Goal: Contribute content: Add original content to the website for others to see

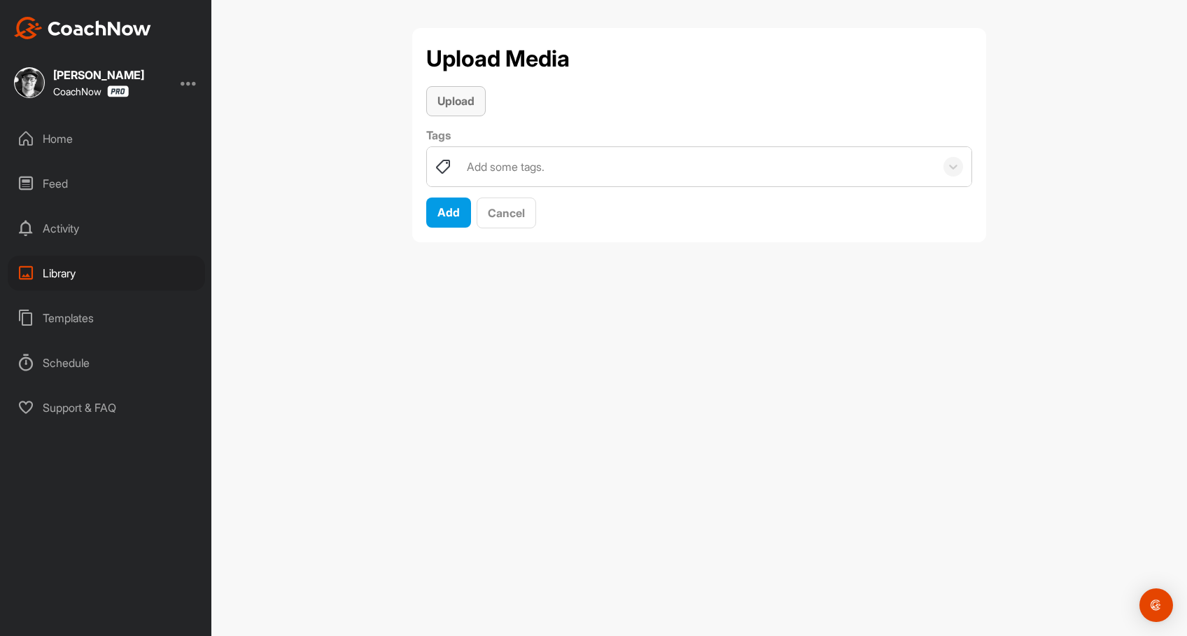
click at [456, 109] on div "Upload" at bounding box center [456, 100] width 37 height 17
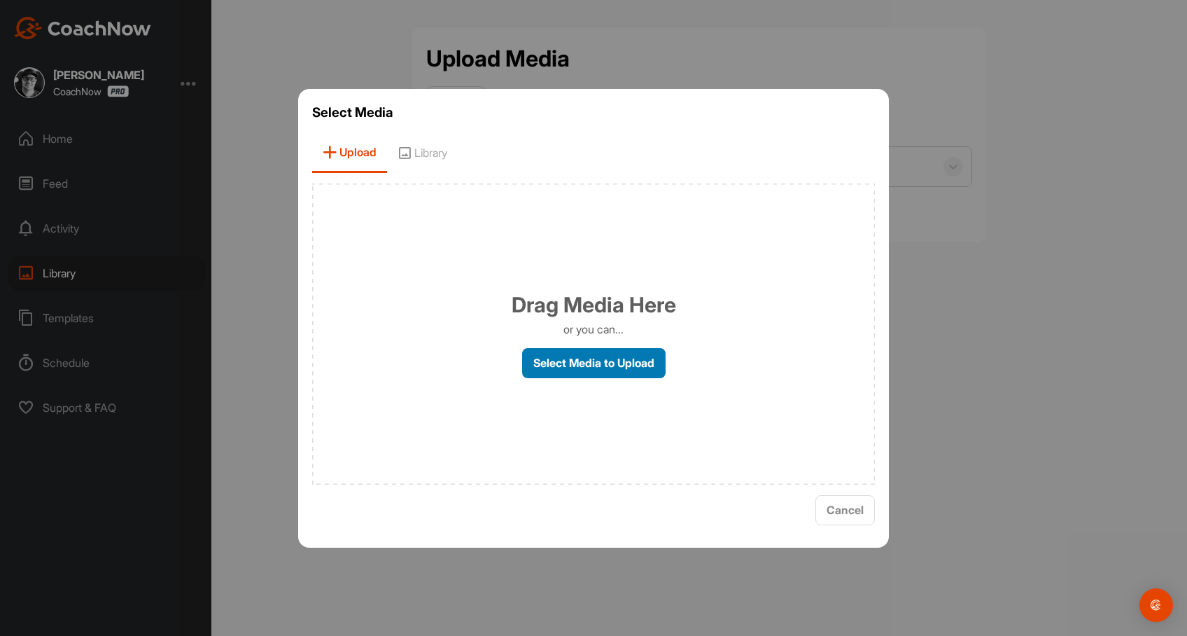
click at [632, 368] on label "Select Media to Upload" at bounding box center [594, 363] width 144 height 30
click at [0, 0] on input "Select Media to Upload" at bounding box center [0, 0] width 0 height 0
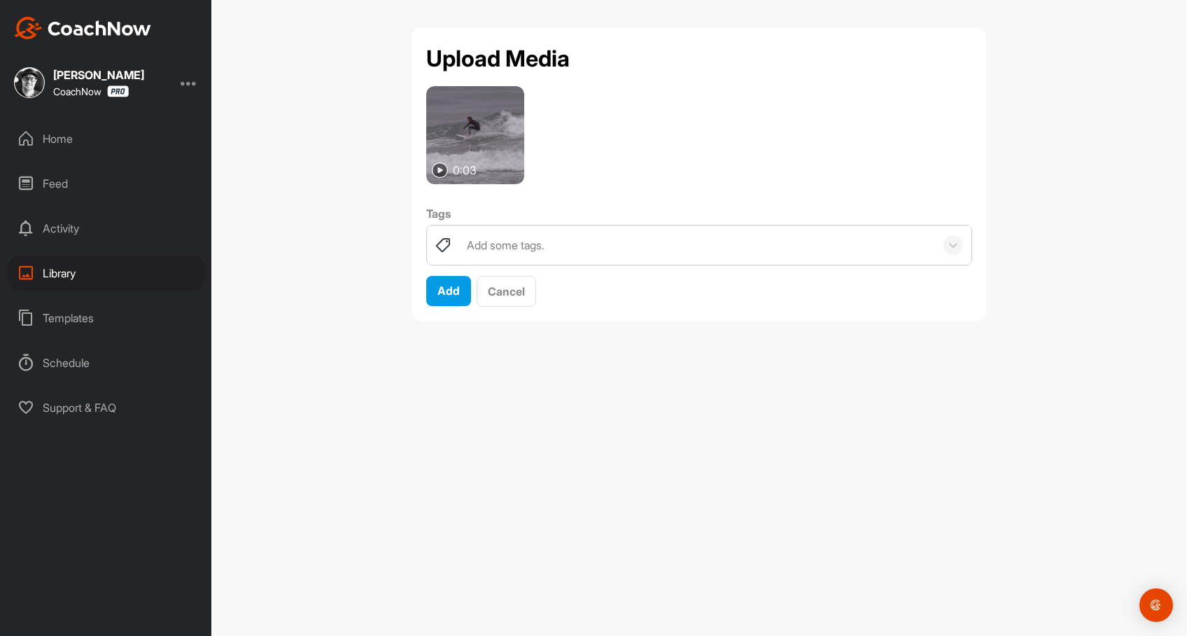
click at [64, 277] on div "Library" at bounding box center [106, 273] width 197 height 35
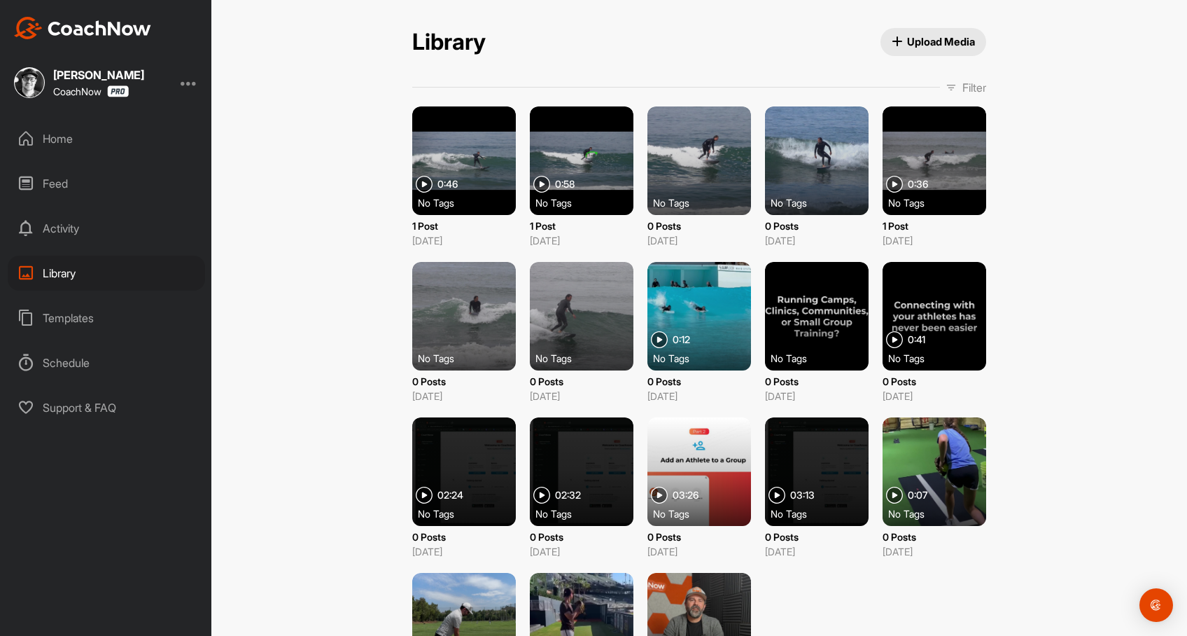
click at [942, 36] on span "Upload Media" at bounding box center [934, 41] width 84 height 15
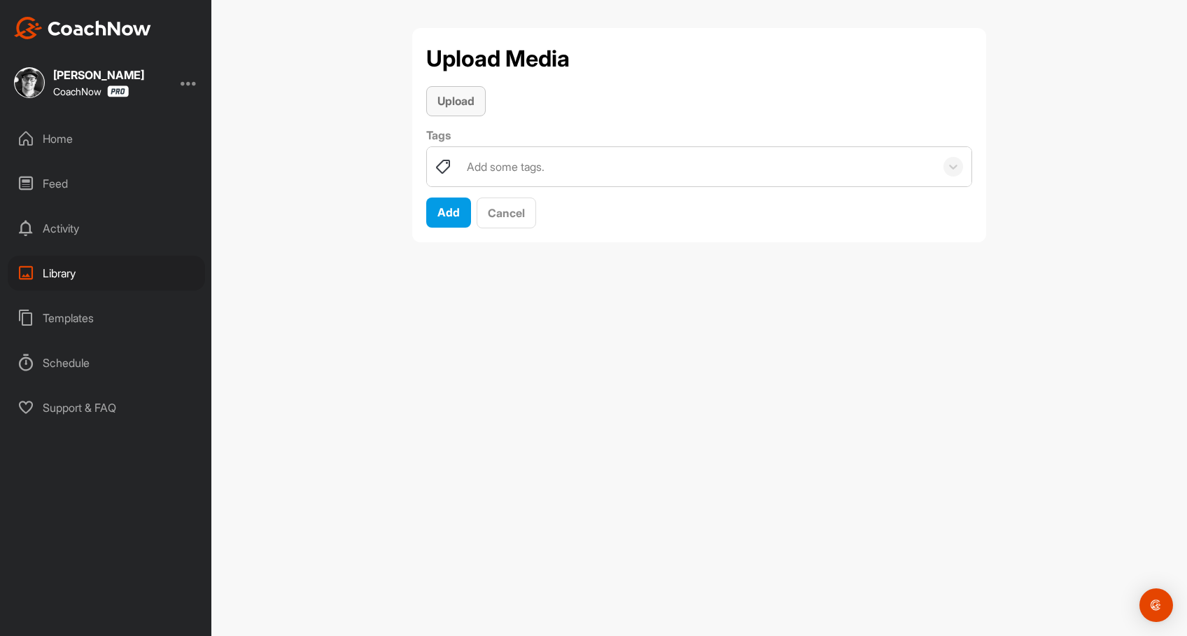
click at [456, 103] on span "Upload" at bounding box center [456, 101] width 37 height 14
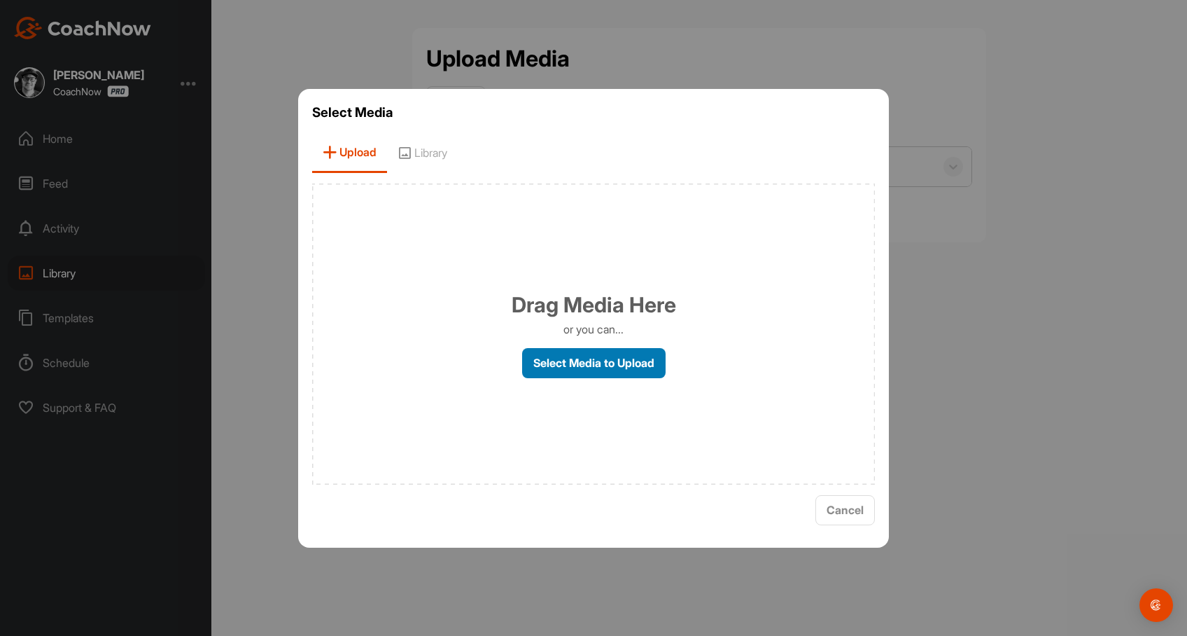
click at [599, 361] on label "Select Media to Upload" at bounding box center [594, 363] width 144 height 30
click at [0, 0] on input "Select Media to Upload" at bounding box center [0, 0] width 0 height 0
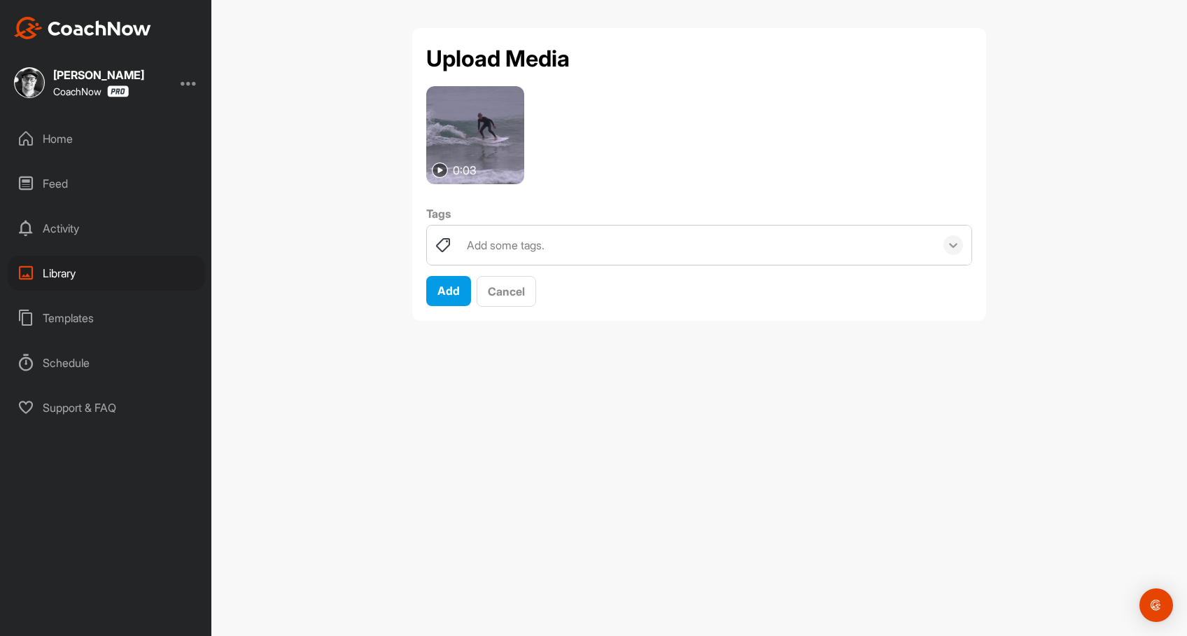
click at [951, 248] on icon at bounding box center [954, 245] width 14 height 14
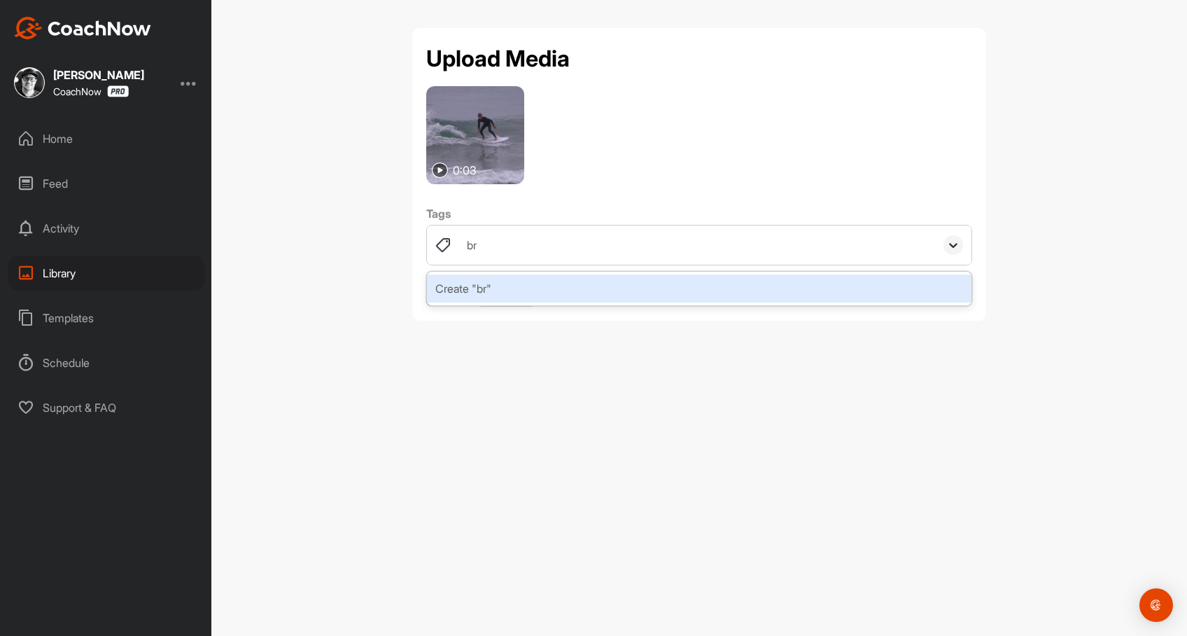
type input "b"
type input "[PERSON_NAME]"
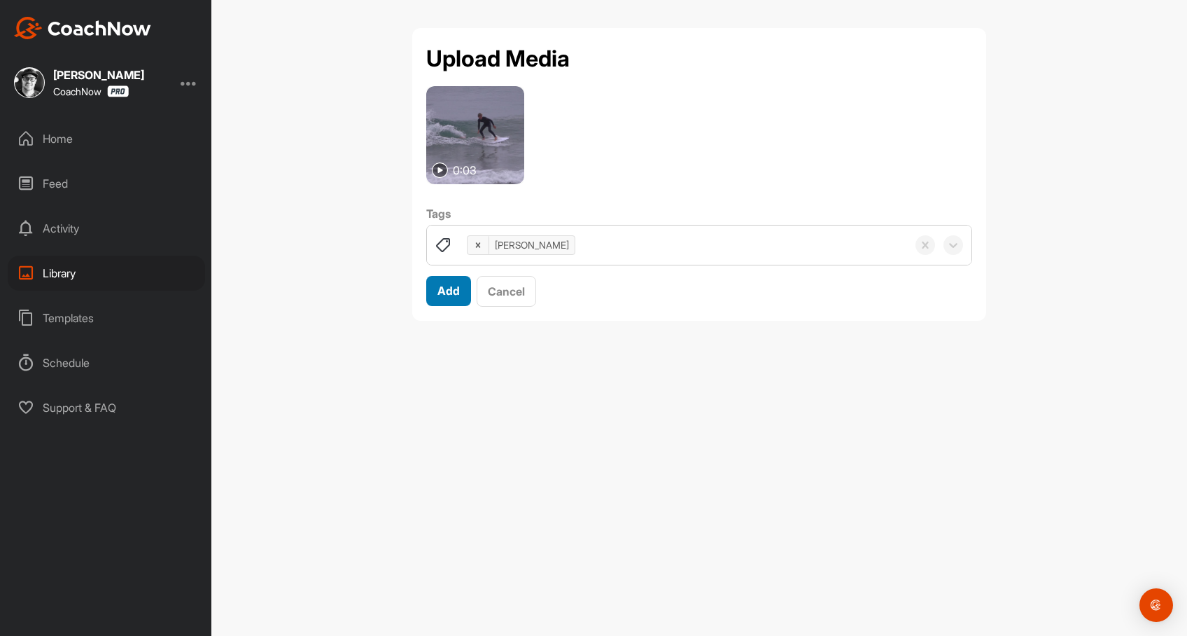
click at [460, 288] on button "Add" at bounding box center [448, 291] width 45 height 30
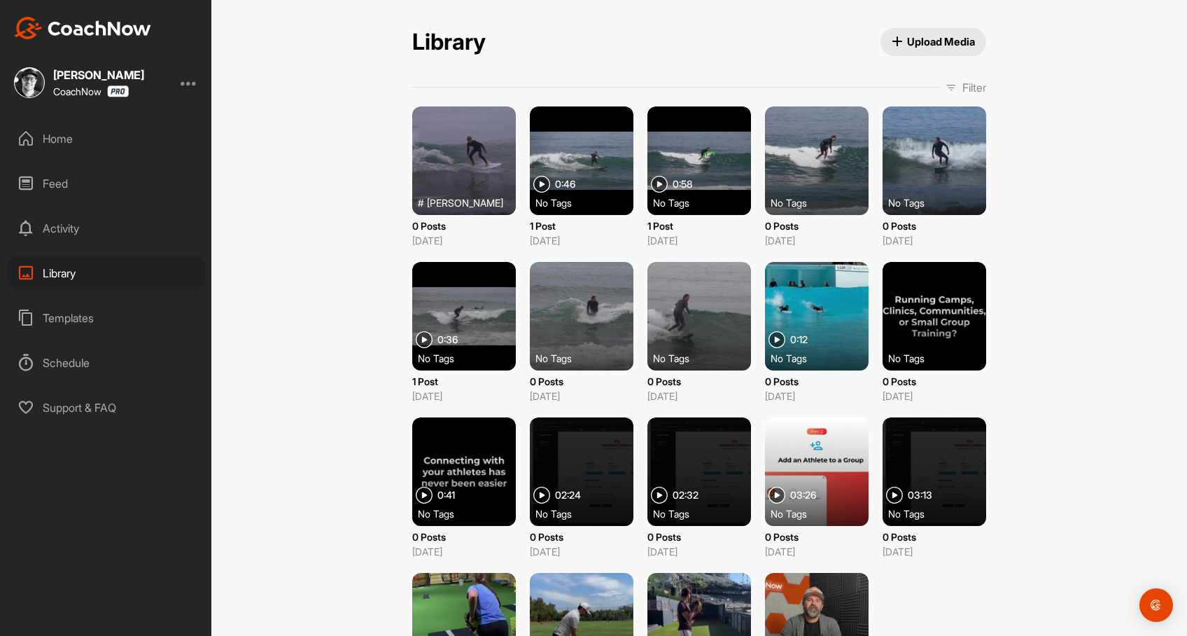
click at [460, 186] on div at bounding box center [464, 160] width 104 height 109
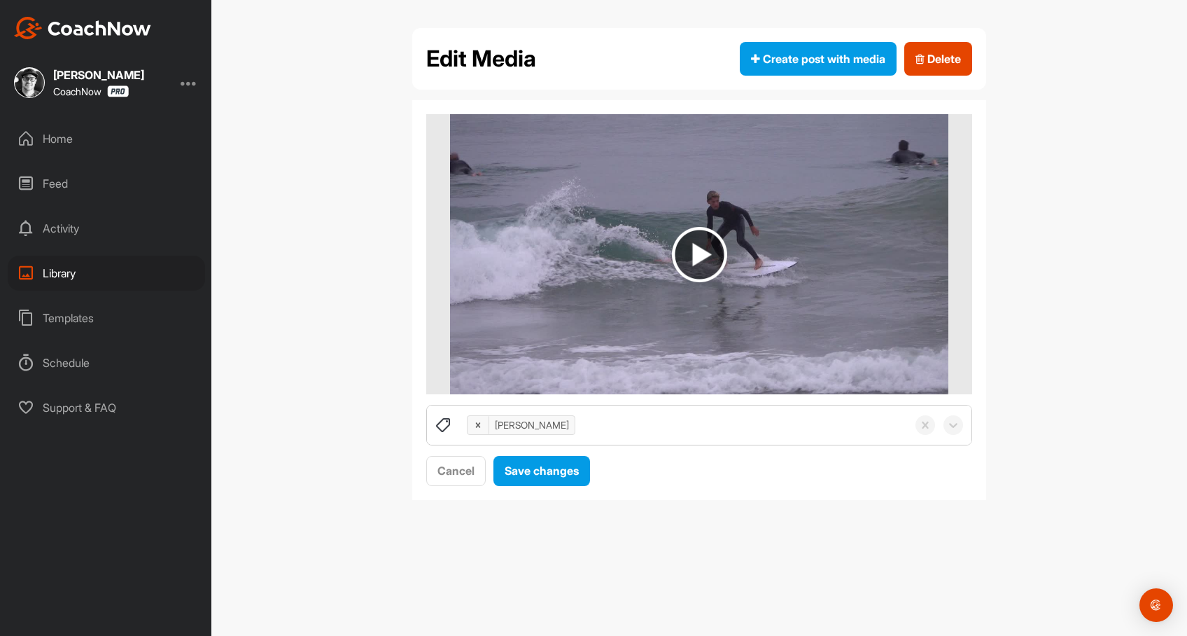
click at [688, 249] on img at bounding box center [699, 254] width 55 height 55
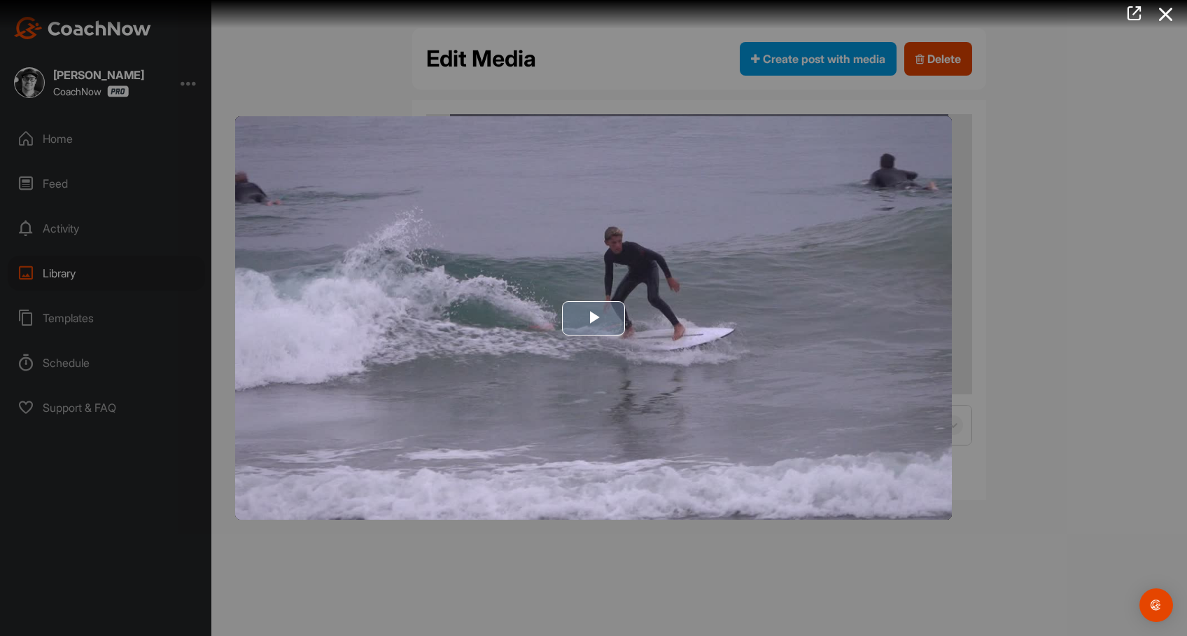
click at [594, 318] on span "Video Player" at bounding box center [594, 318] width 0 height 0
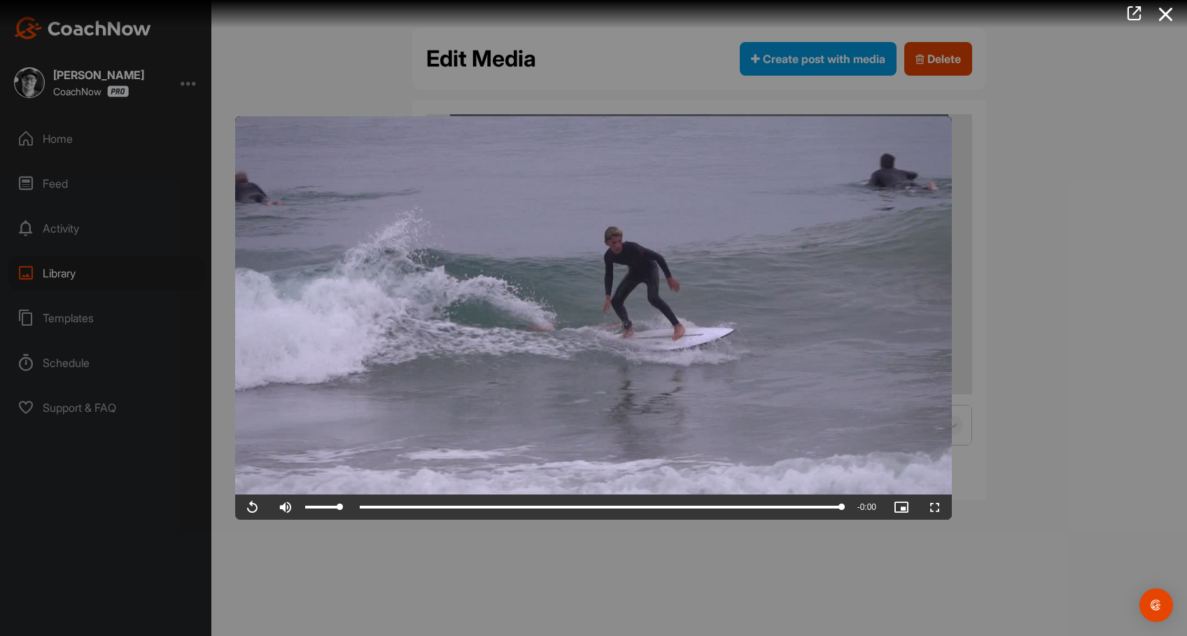
click at [283, 507] on span "Video Player" at bounding box center [286, 507] width 34 height 0
click at [1164, 22] on icon at bounding box center [1166, 14] width 32 height 26
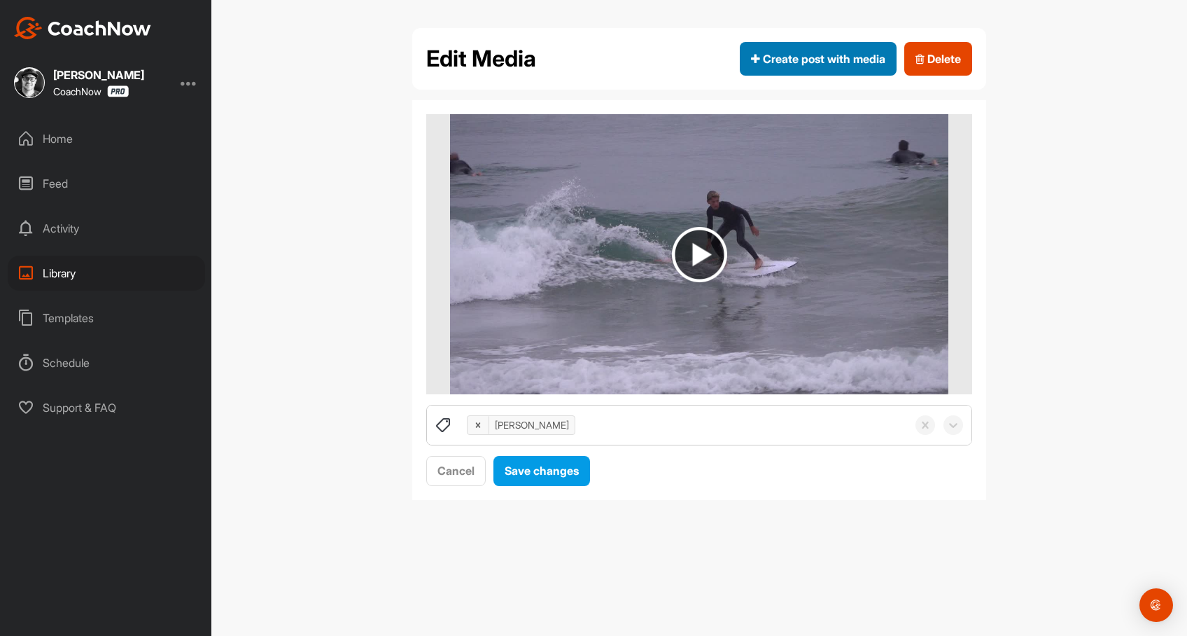
click at [802, 64] on span "Create post with media" at bounding box center [818, 58] width 134 height 17
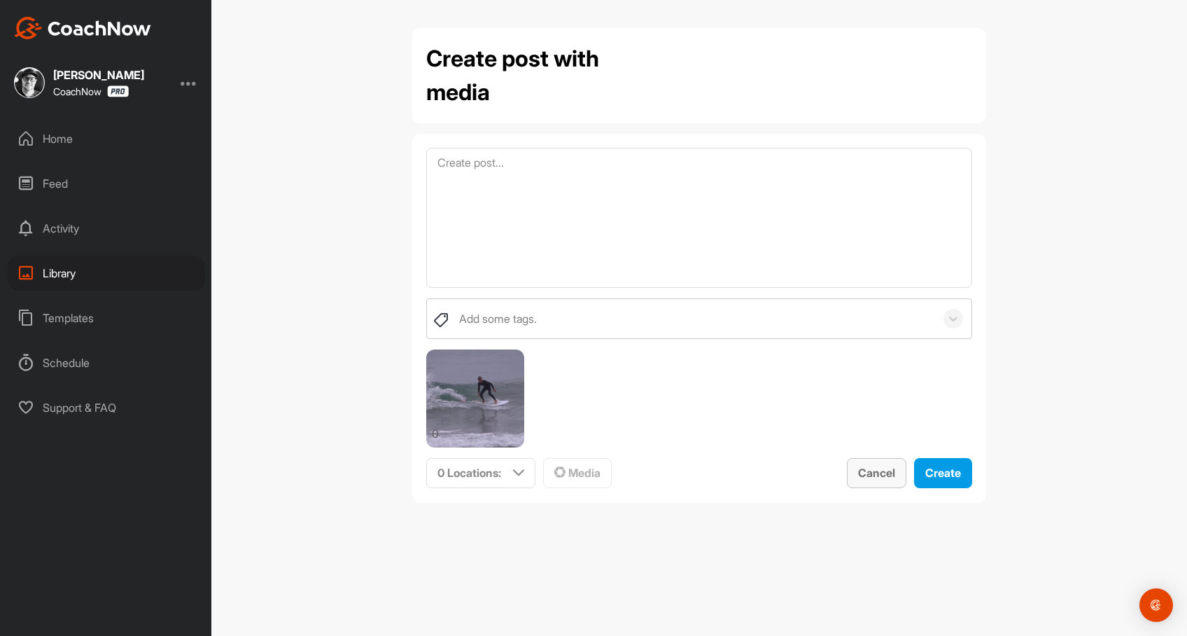
click at [865, 470] on span "Cancel" at bounding box center [876, 473] width 37 height 14
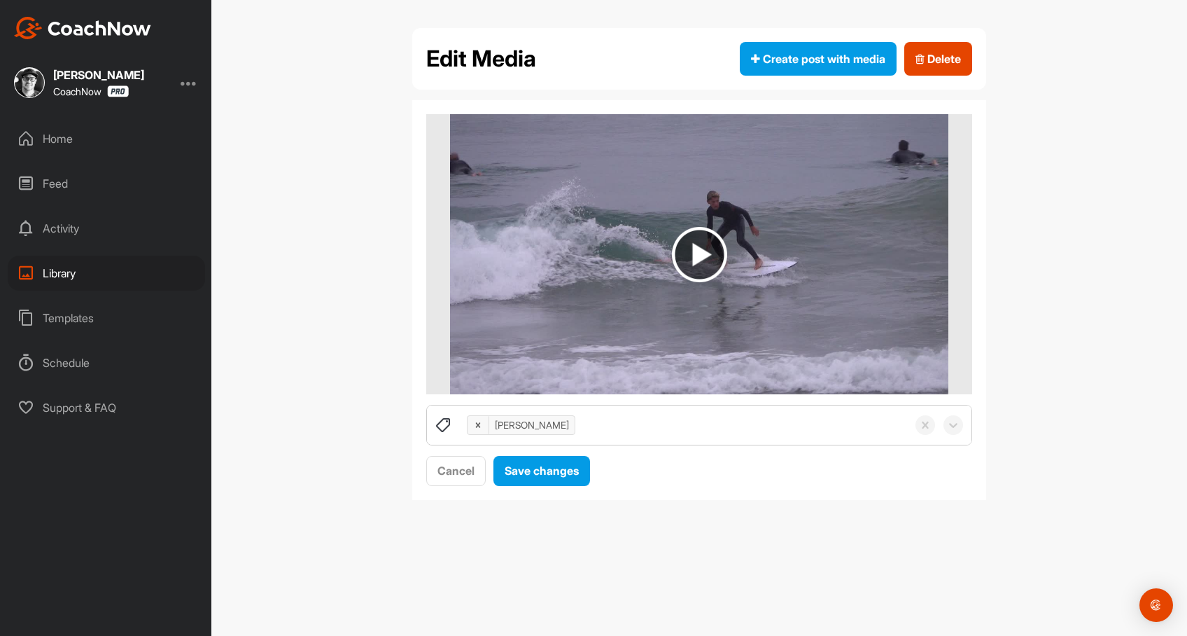
click at [67, 271] on div "Library" at bounding box center [106, 273] width 197 height 35
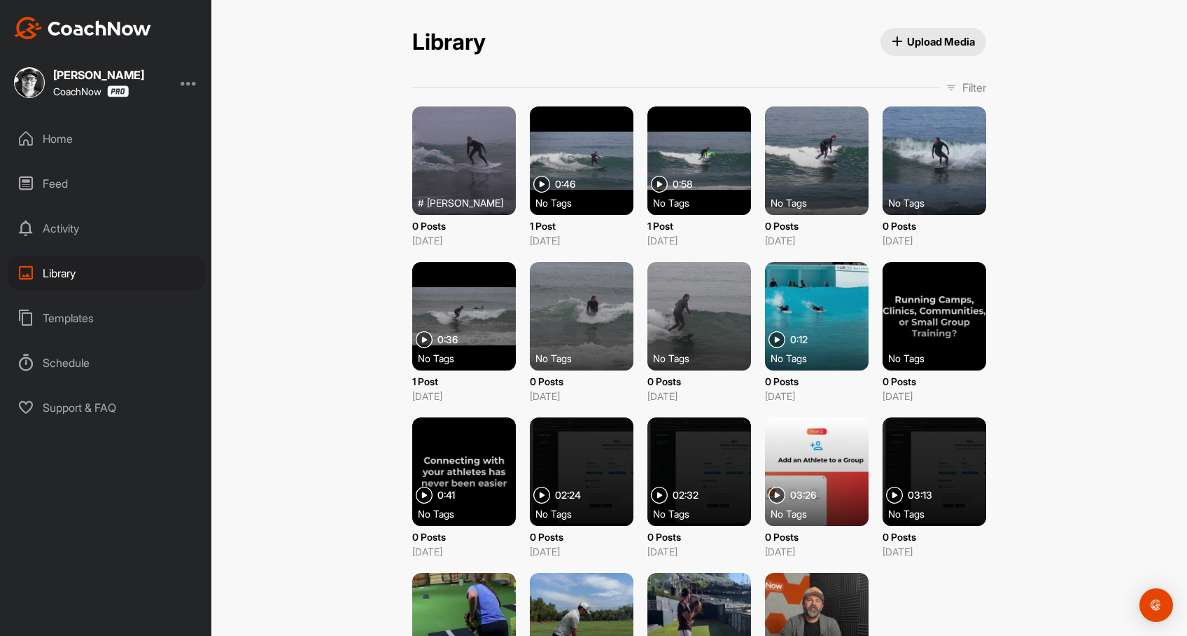
click at [901, 40] on span "Upload Media" at bounding box center [934, 41] width 84 height 15
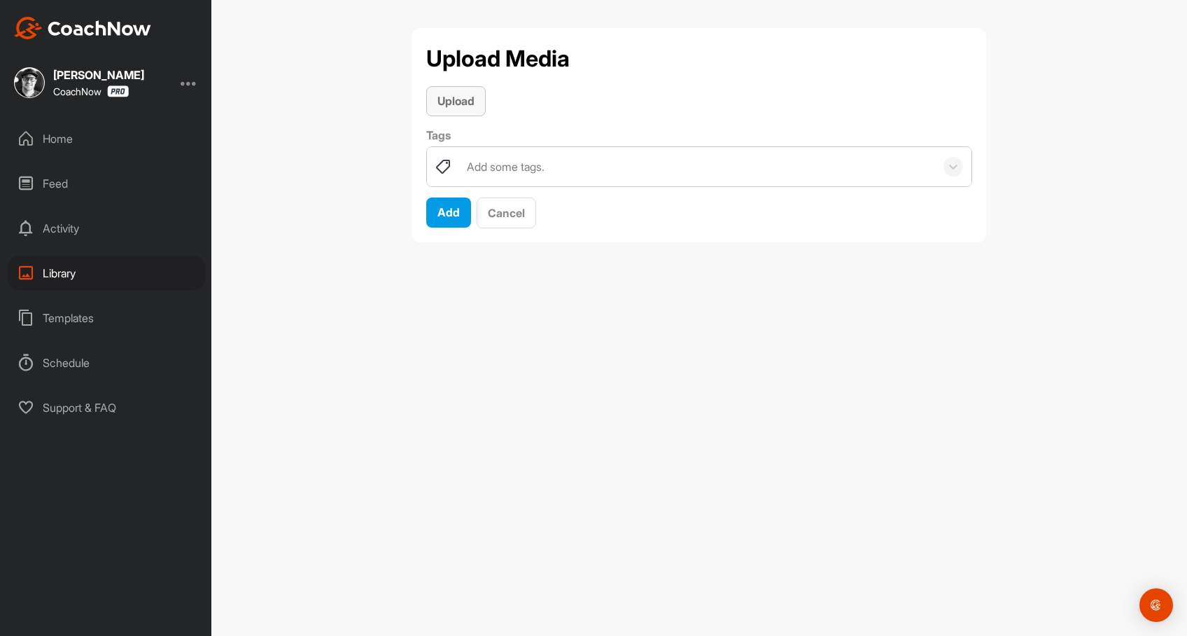
click at [464, 102] on span "Upload" at bounding box center [456, 101] width 37 height 14
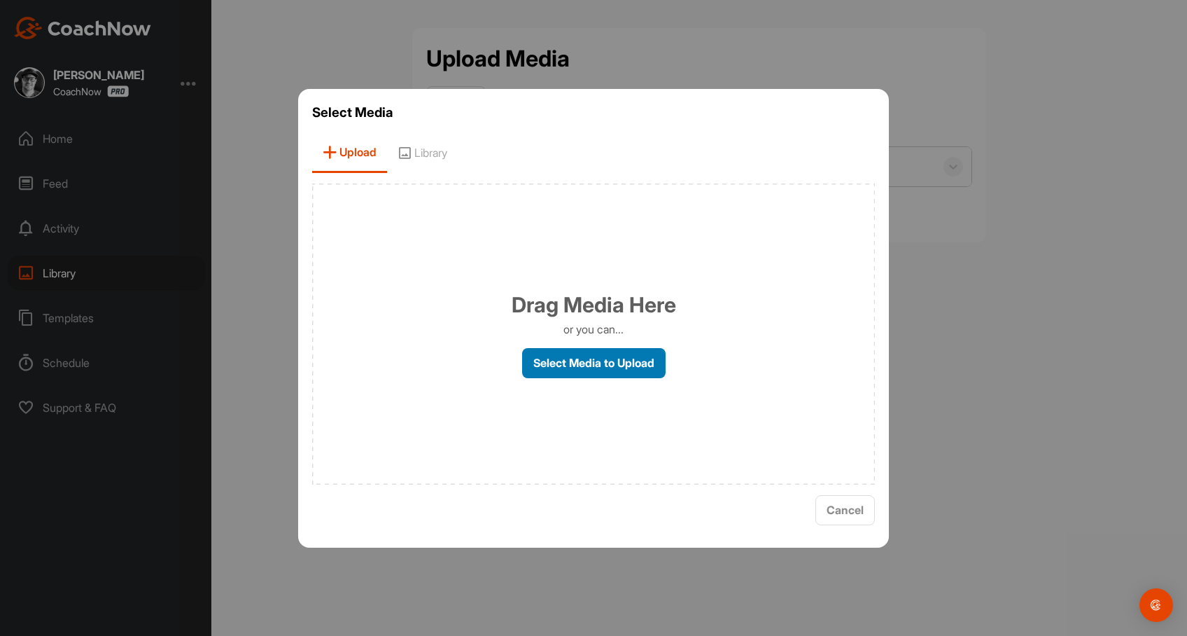
click at [584, 365] on label "Select Media to Upload" at bounding box center [594, 363] width 144 height 30
click at [0, 0] on input "Select Media to Upload" at bounding box center [0, 0] width 0 height 0
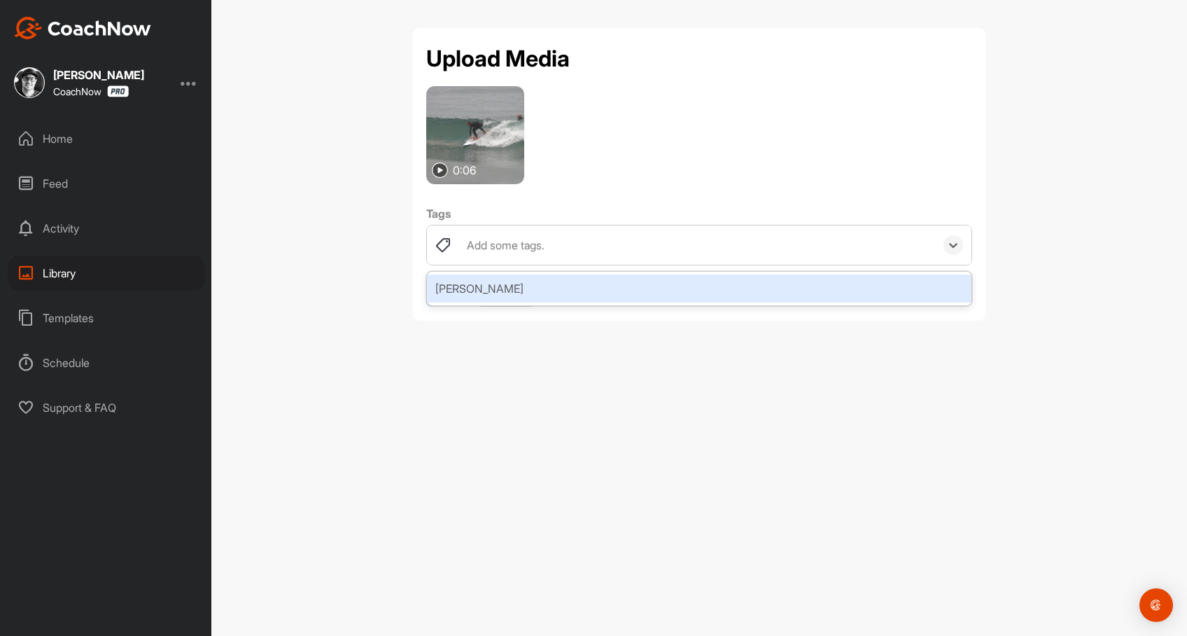
click at [524, 246] on div "Add some tags." at bounding box center [506, 245] width 78 height 17
click at [496, 290] on div "[PERSON_NAME]" at bounding box center [699, 288] width 545 height 28
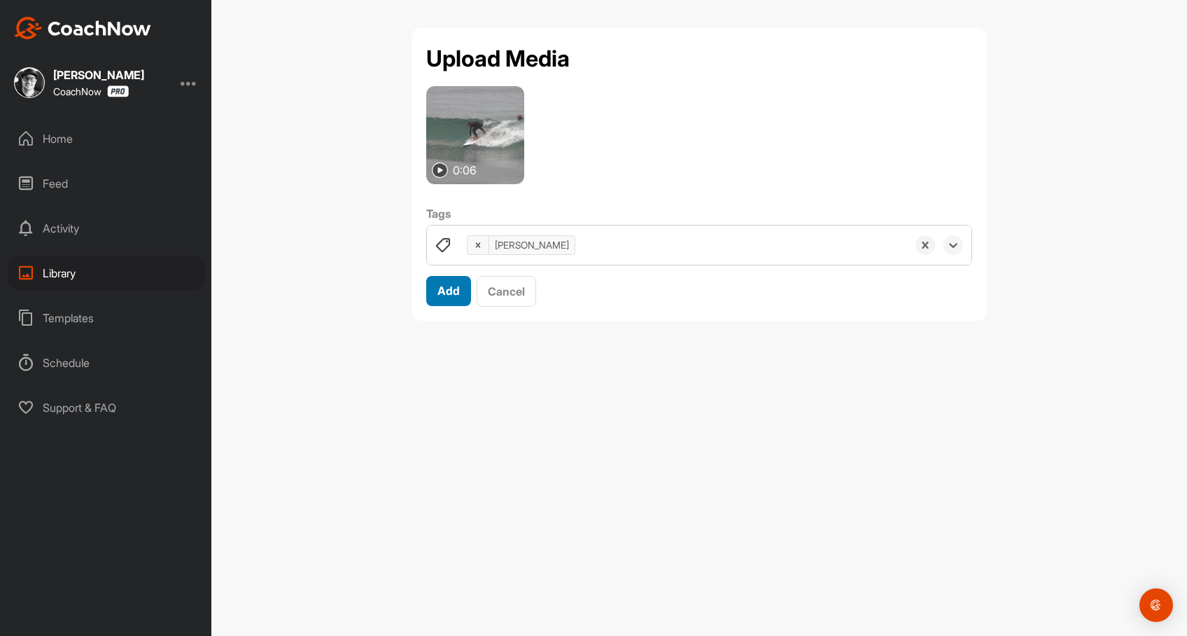
click at [447, 293] on span "Add" at bounding box center [449, 291] width 22 height 14
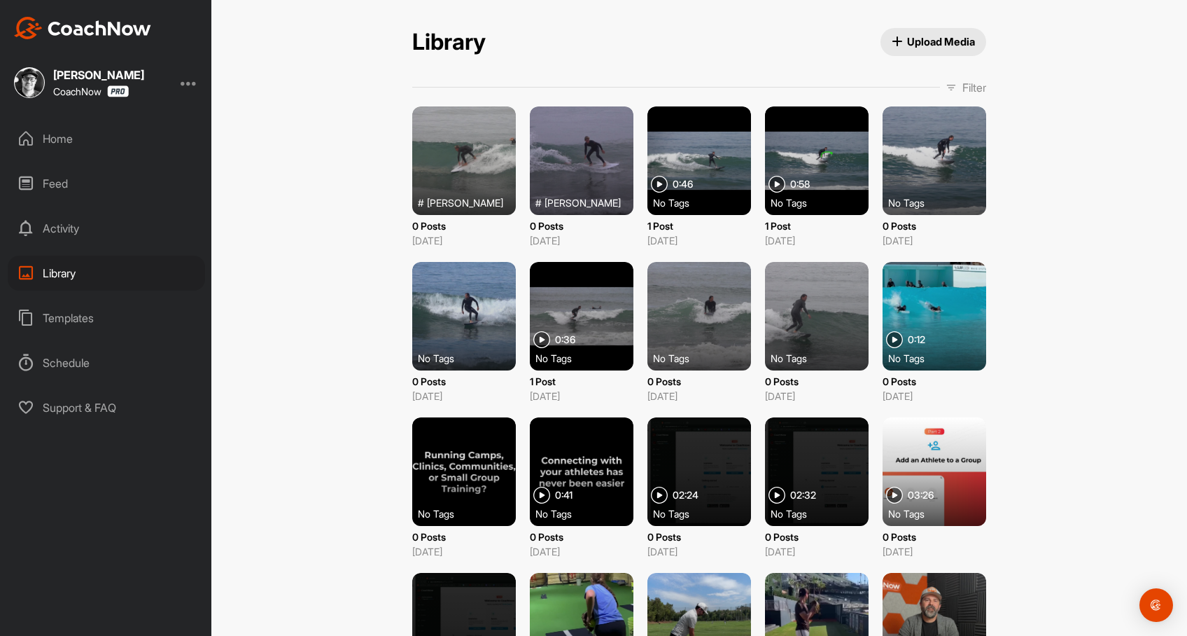
click at [900, 45] on span "Upload Media" at bounding box center [934, 41] width 84 height 15
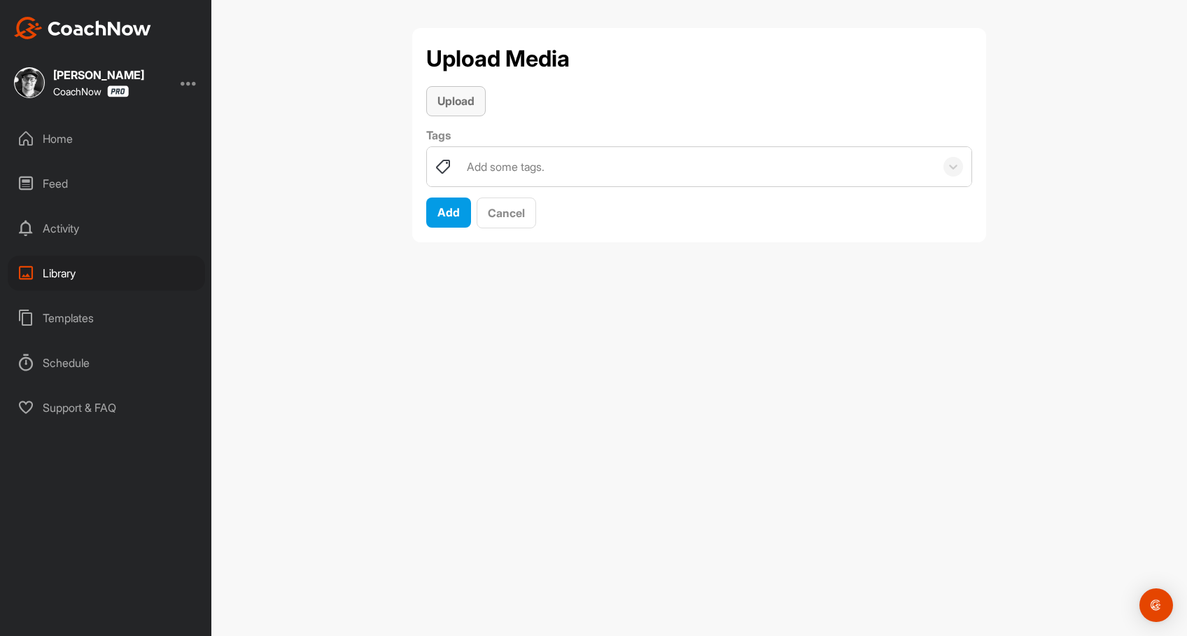
click at [459, 102] on span "Upload" at bounding box center [456, 101] width 37 height 14
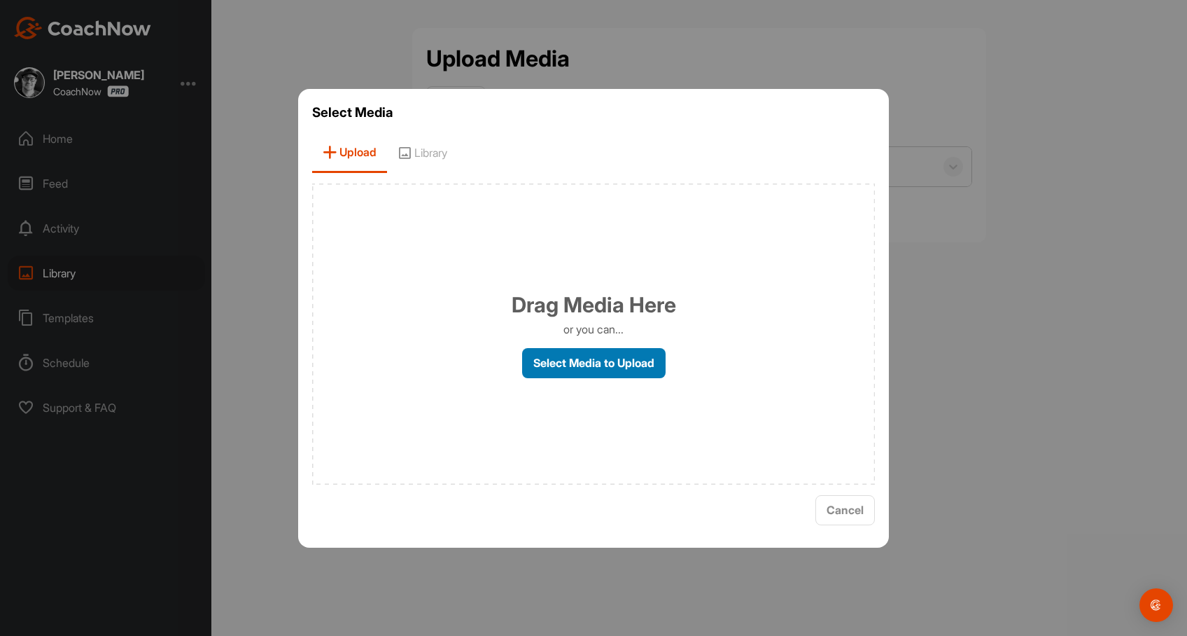
click at [637, 364] on label "Select Media to Upload" at bounding box center [594, 363] width 144 height 30
click at [0, 0] on input "Select Media to Upload" at bounding box center [0, 0] width 0 height 0
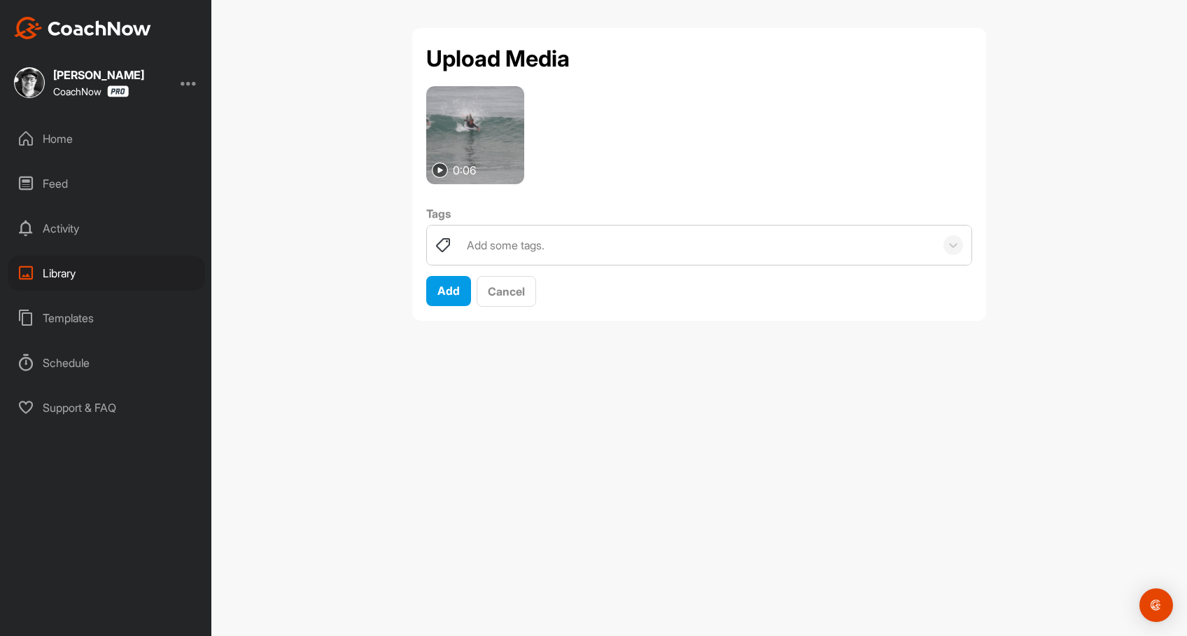
click at [474, 248] on div "Add some tags." at bounding box center [506, 245] width 78 height 17
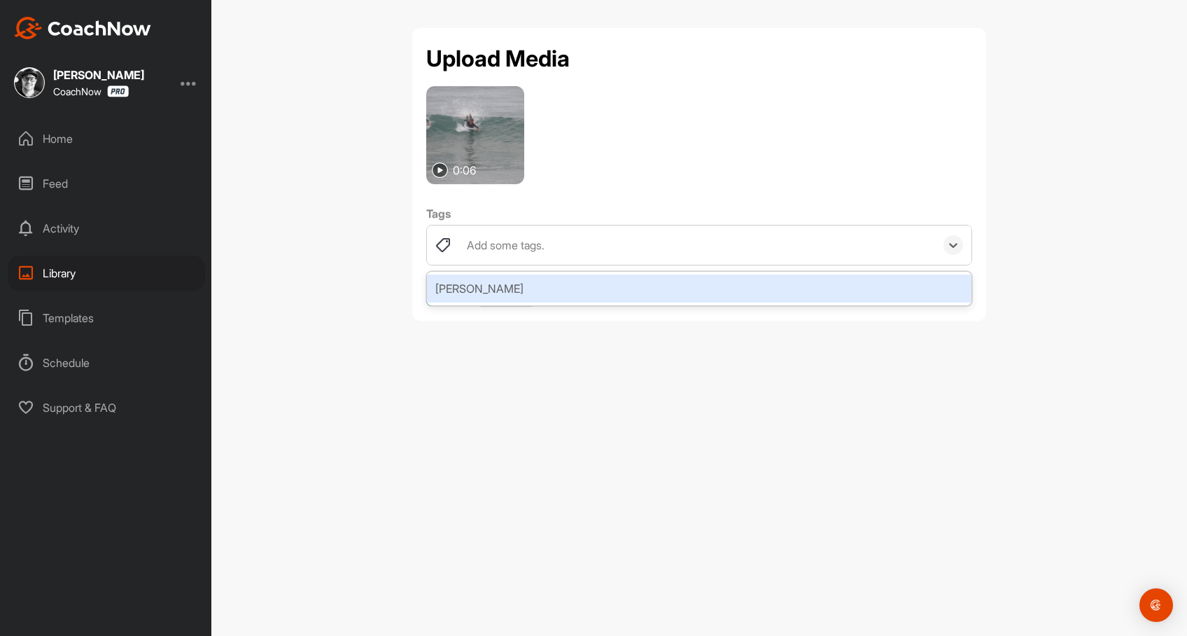
click at [463, 293] on div "[PERSON_NAME]" at bounding box center [699, 288] width 545 height 28
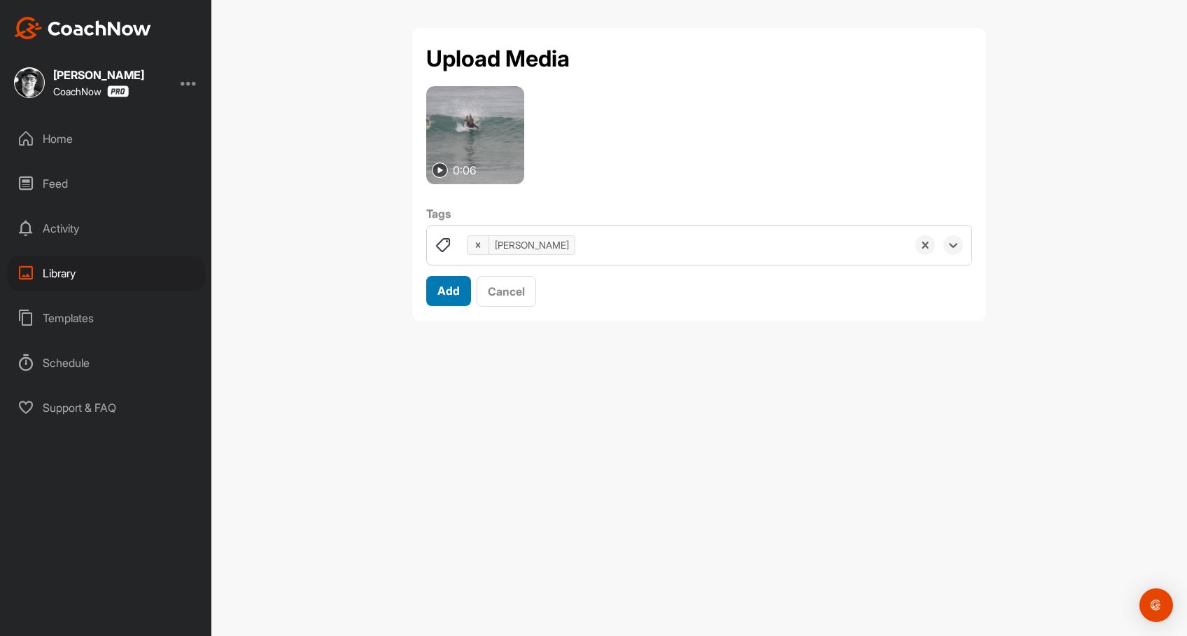
click at [449, 294] on span "Add" at bounding box center [449, 291] width 22 height 14
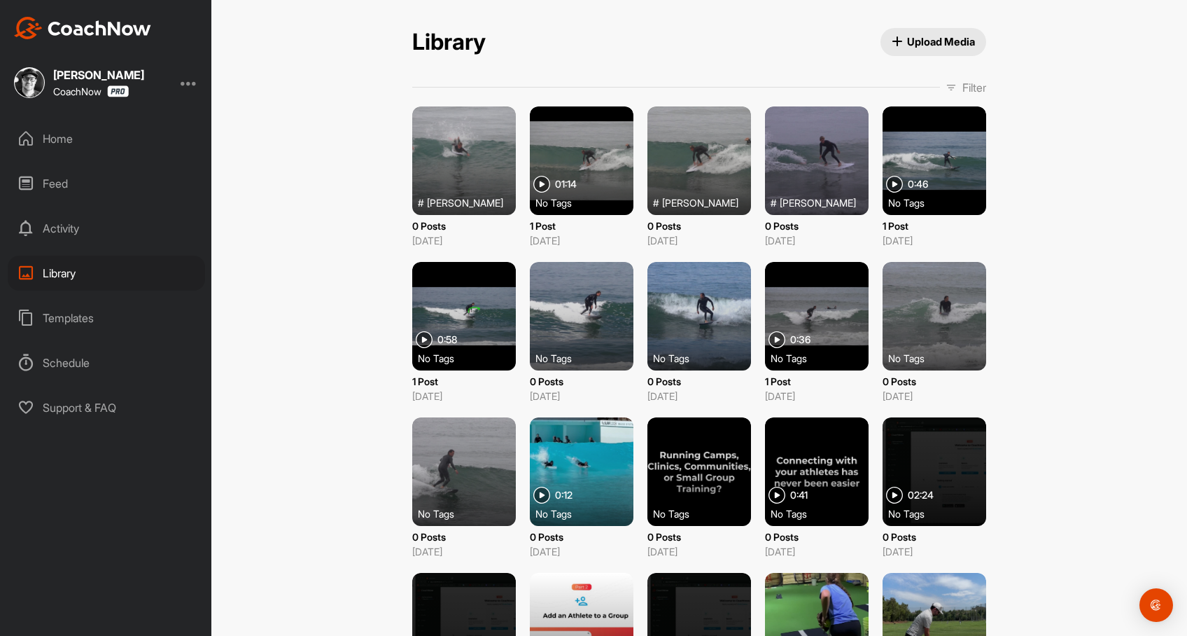
click at [589, 173] on div at bounding box center [582, 160] width 104 height 109
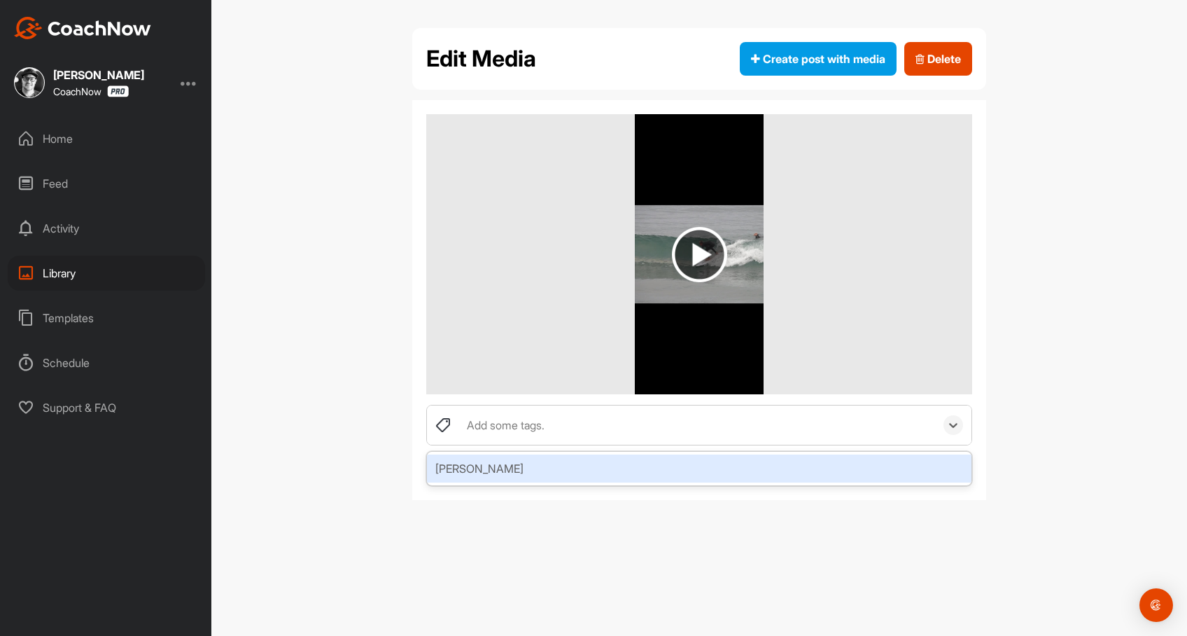
click at [517, 422] on div "Add some tags." at bounding box center [506, 425] width 78 height 17
click at [487, 468] on div "[PERSON_NAME]" at bounding box center [699, 468] width 545 height 28
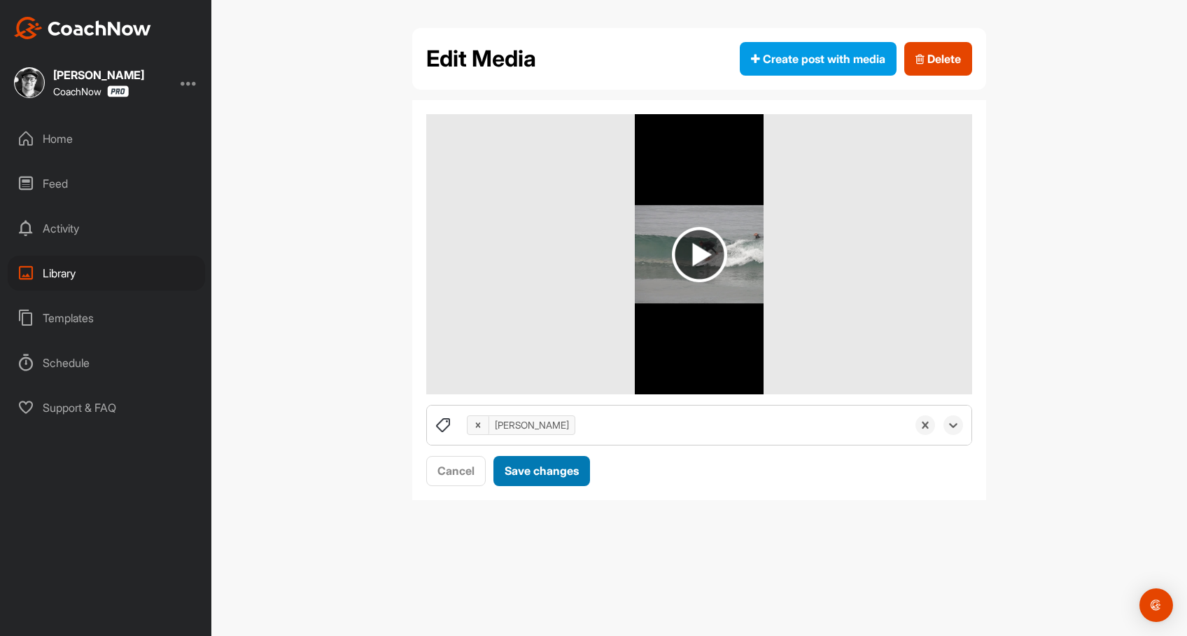
click at [520, 473] on span "Save changes" at bounding box center [542, 470] width 74 height 14
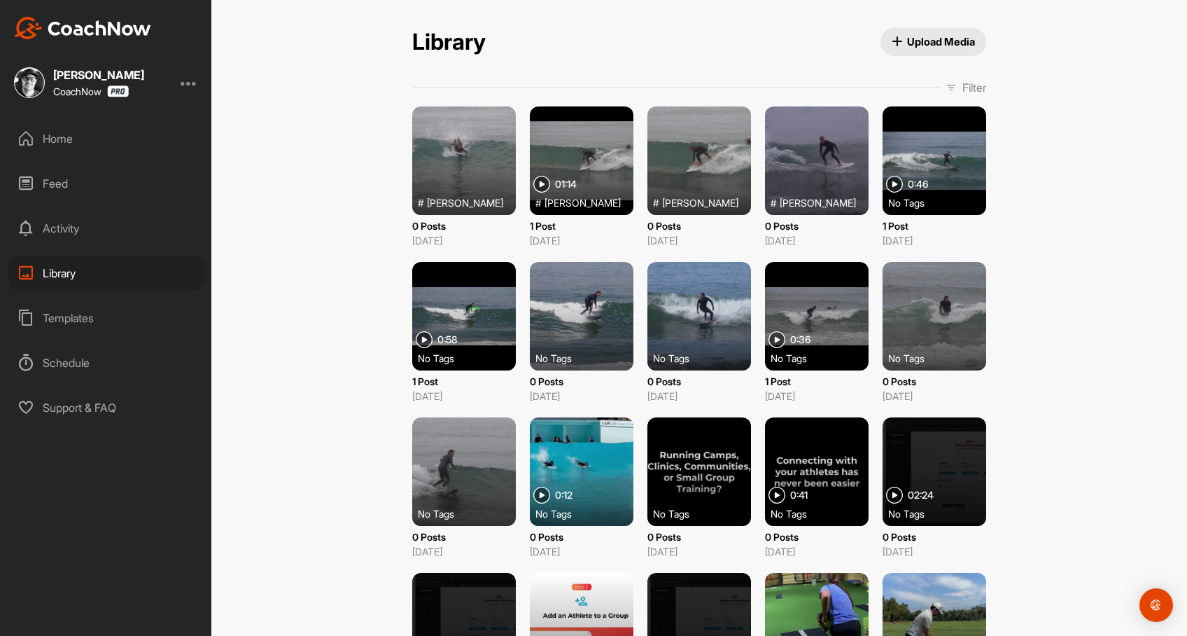
click at [699, 175] on div at bounding box center [700, 160] width 104 height 109
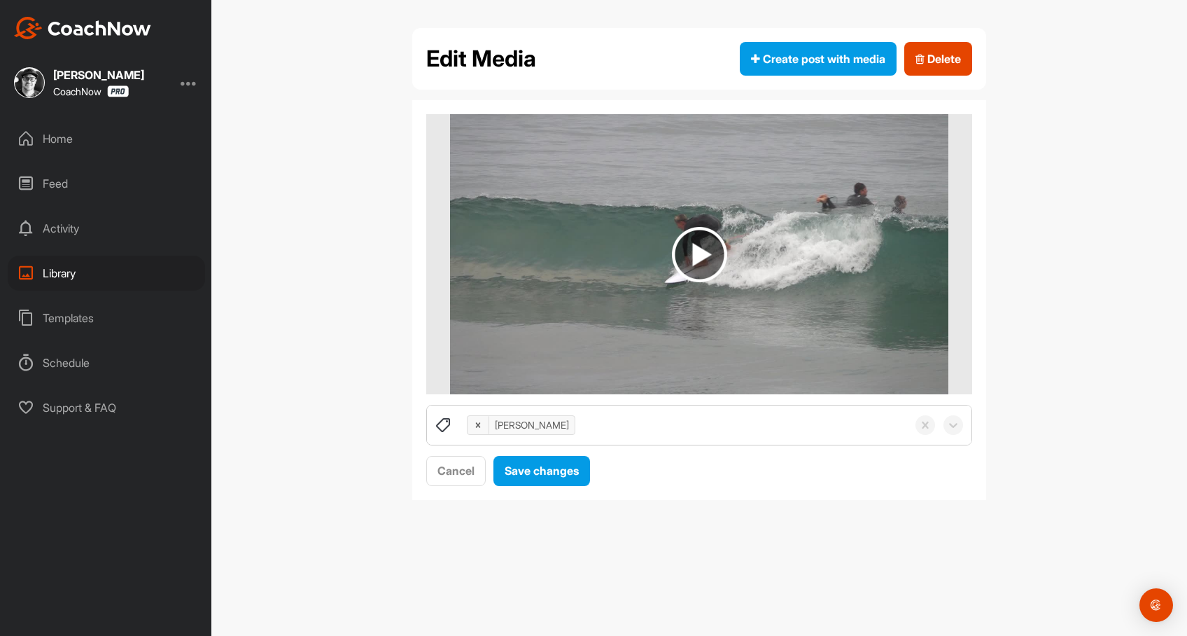
click at [702, 246] on img at bounding box center [699, 254] width 55 height 55
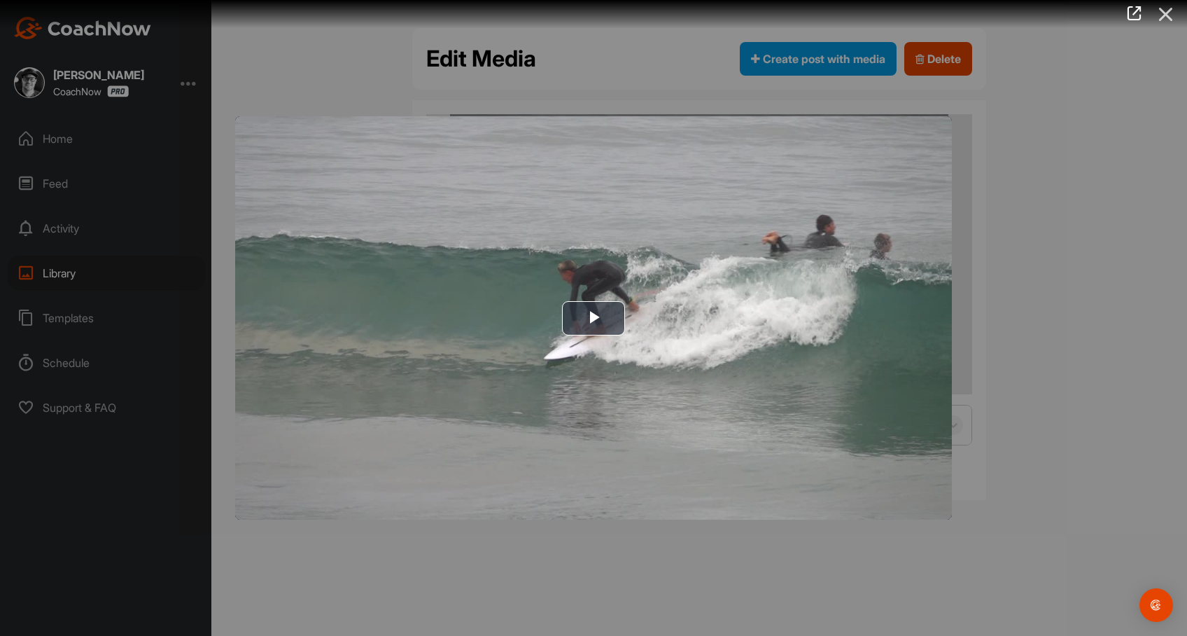
click at [1171, 20] on icon at bounding box center [1166, 14] width 32 height 26
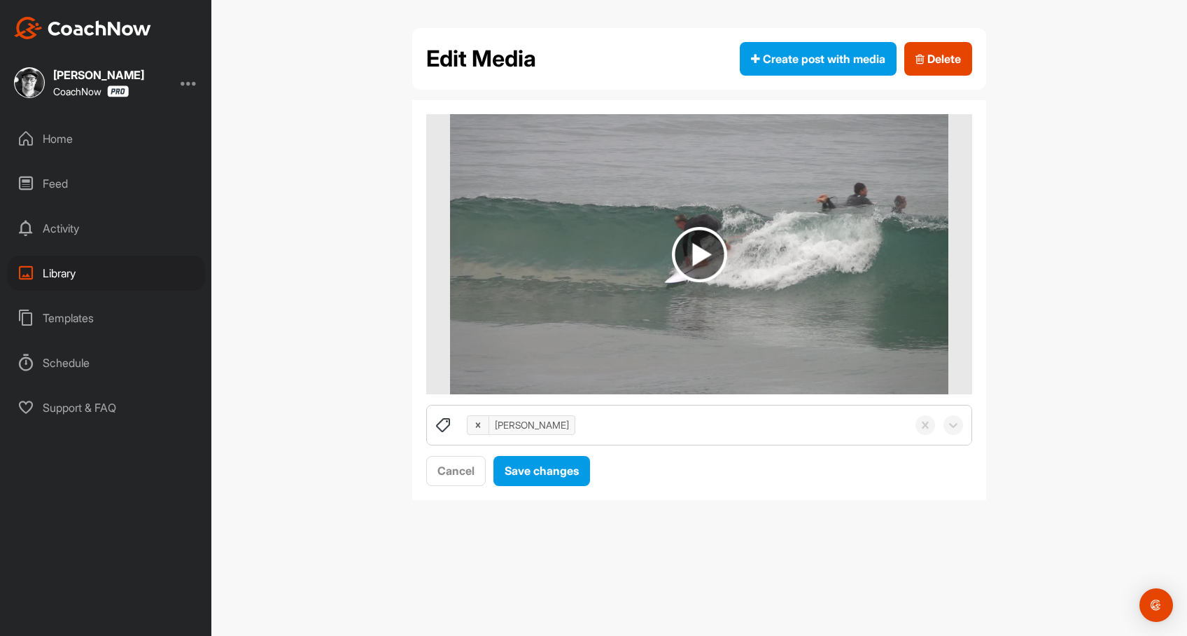
click at [54, 272] on div "Library" at bounding box center [106, 273] width 197 height 35
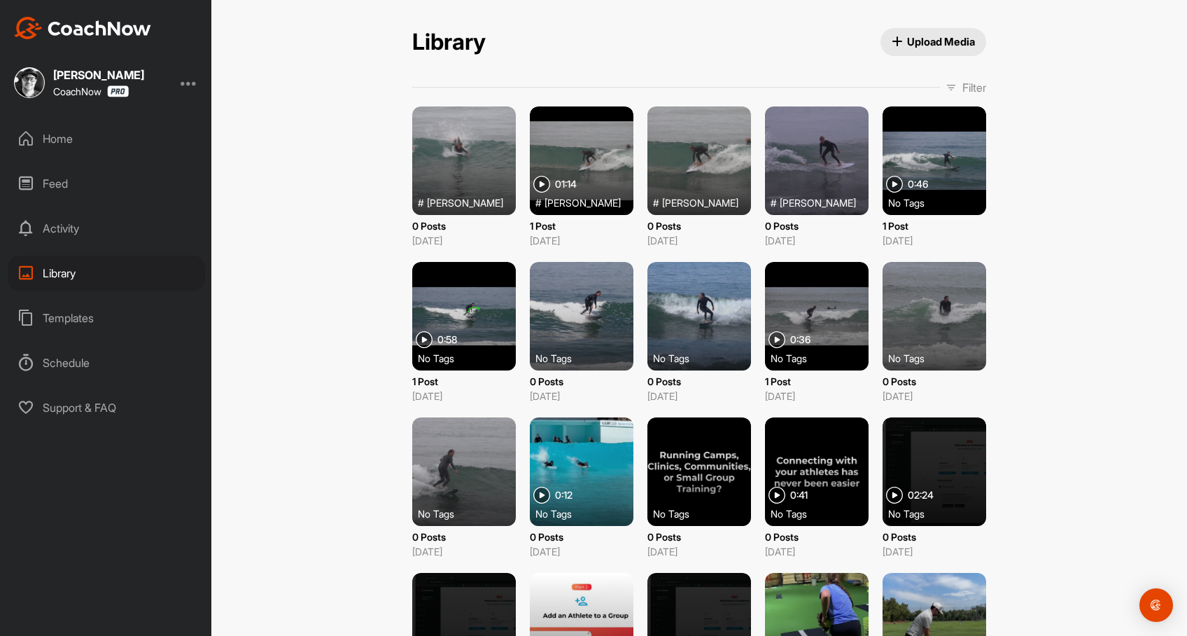
click at [811, 169] on div at bounding box center [817, 160] width 104 height 109
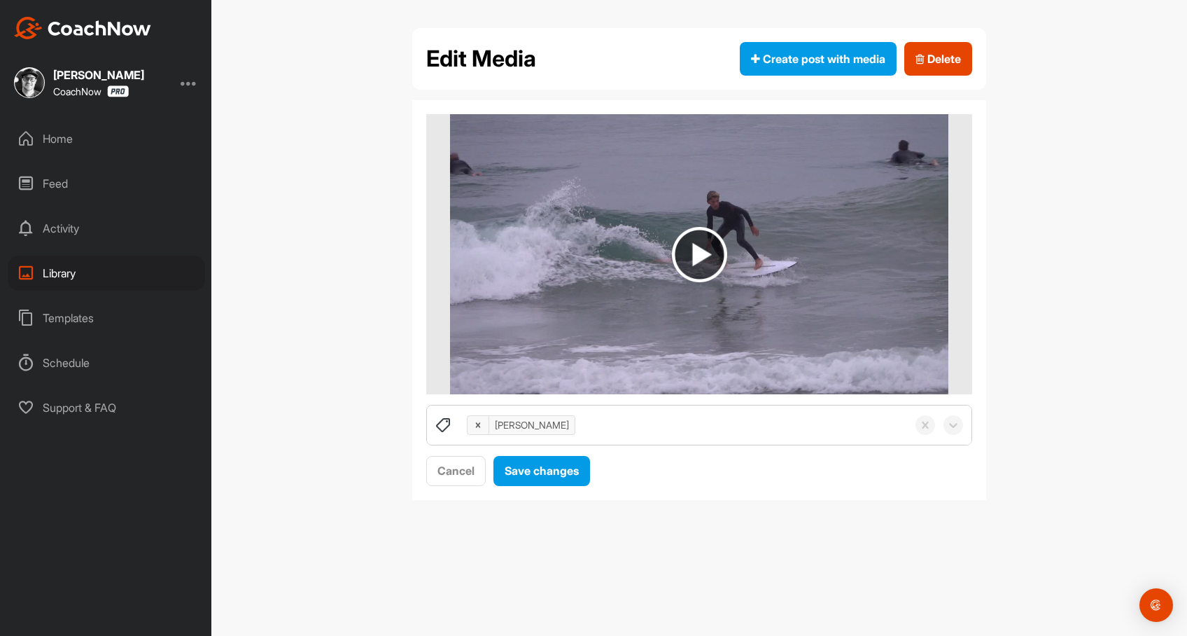
click at [703, 258] on img at bounding box center [699, 254] width 55 height 55
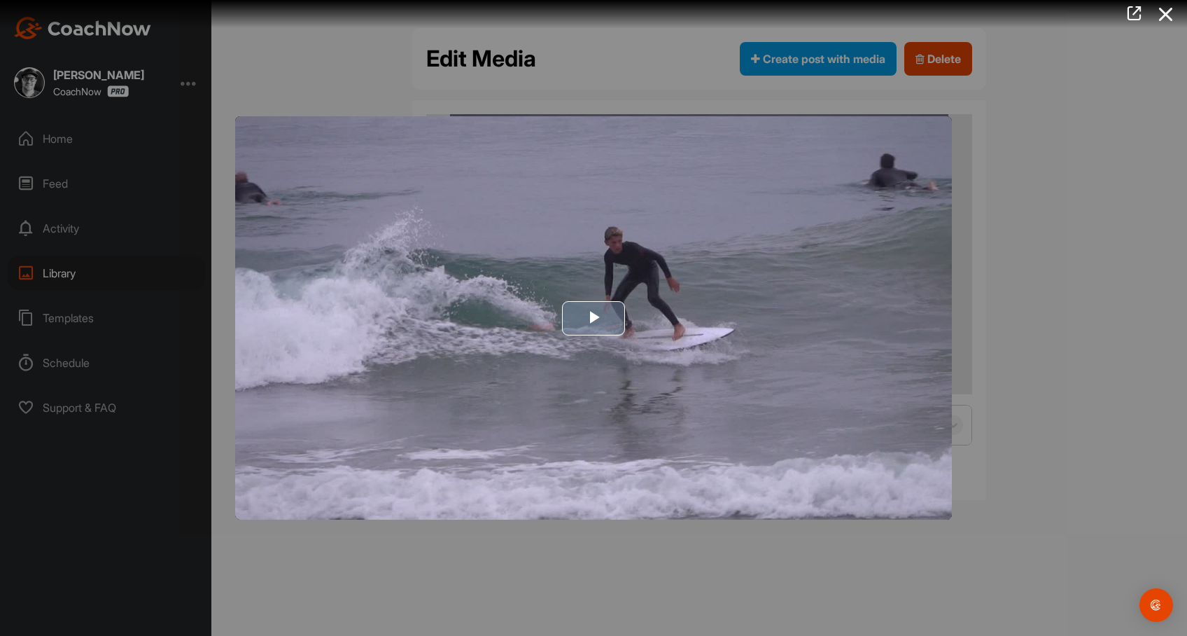
click at [594, 318] on span "Video Player" at bounding box center [594, 318] width 0 height 0
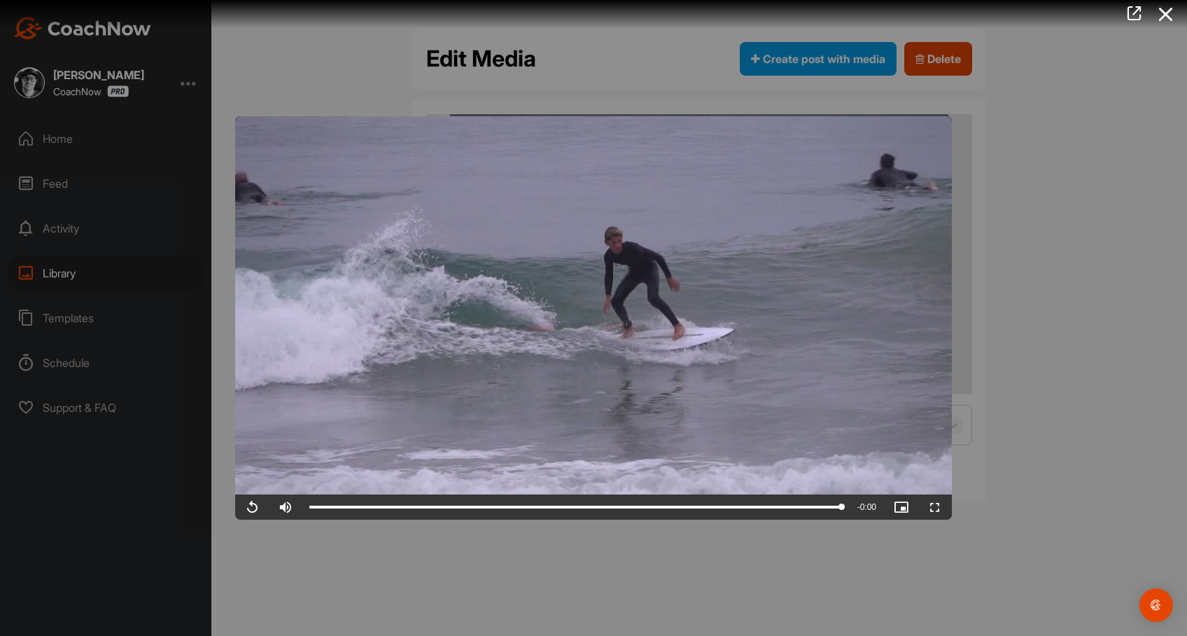
click at [1169, 20] on icon at bounding box center [1166, 14] width 32 height 26
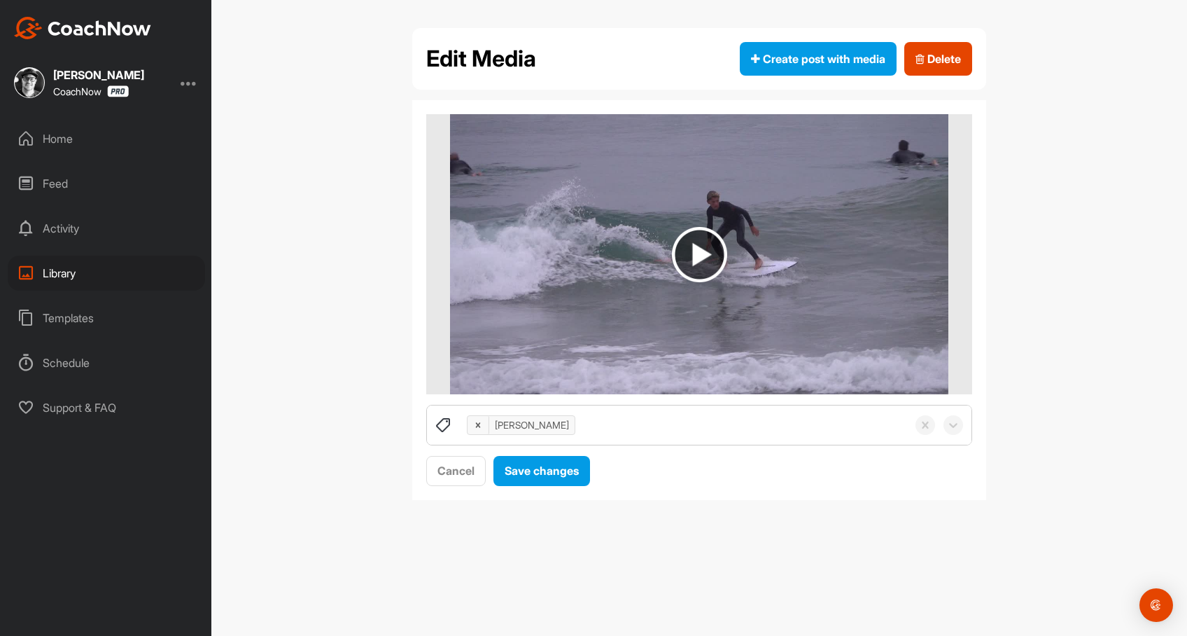
click at [62, 277] on div "Library" at bounding box center [106, 273] width 197 height 35
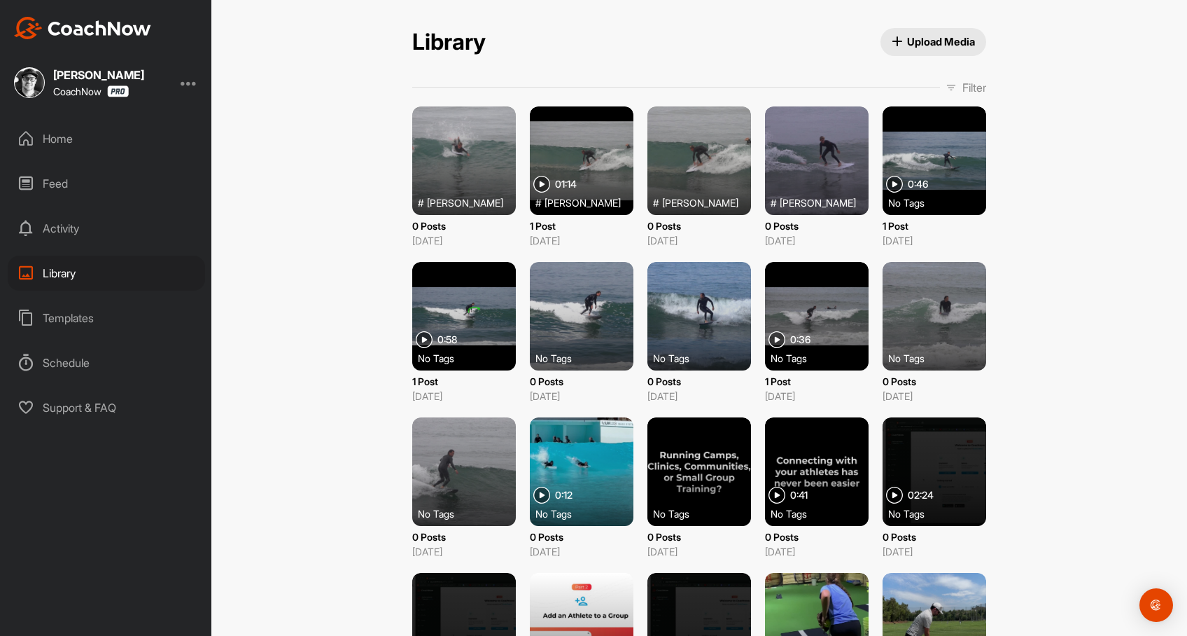
click at [819, 172] on div at bounding box center [817, 160] width 104 height 109
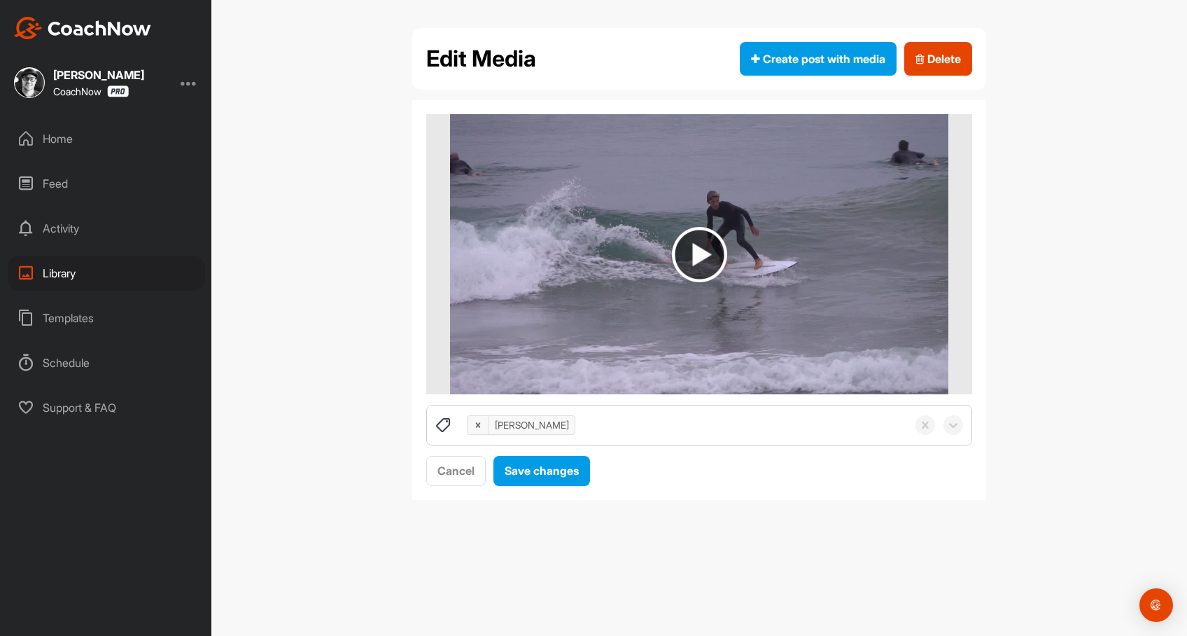
click at [695, 257] on img at bounding box center [699, 254] width 55 height 55
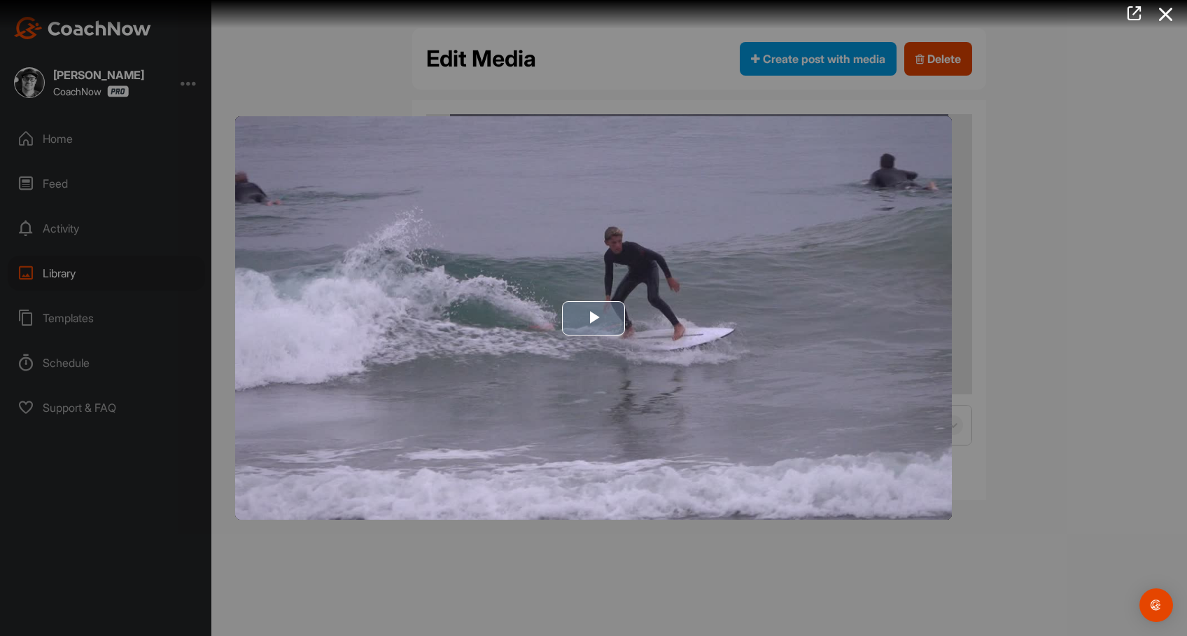
click at [594, 318] on span "Video Player" at bounding box center [594, 318] width 0 height 0
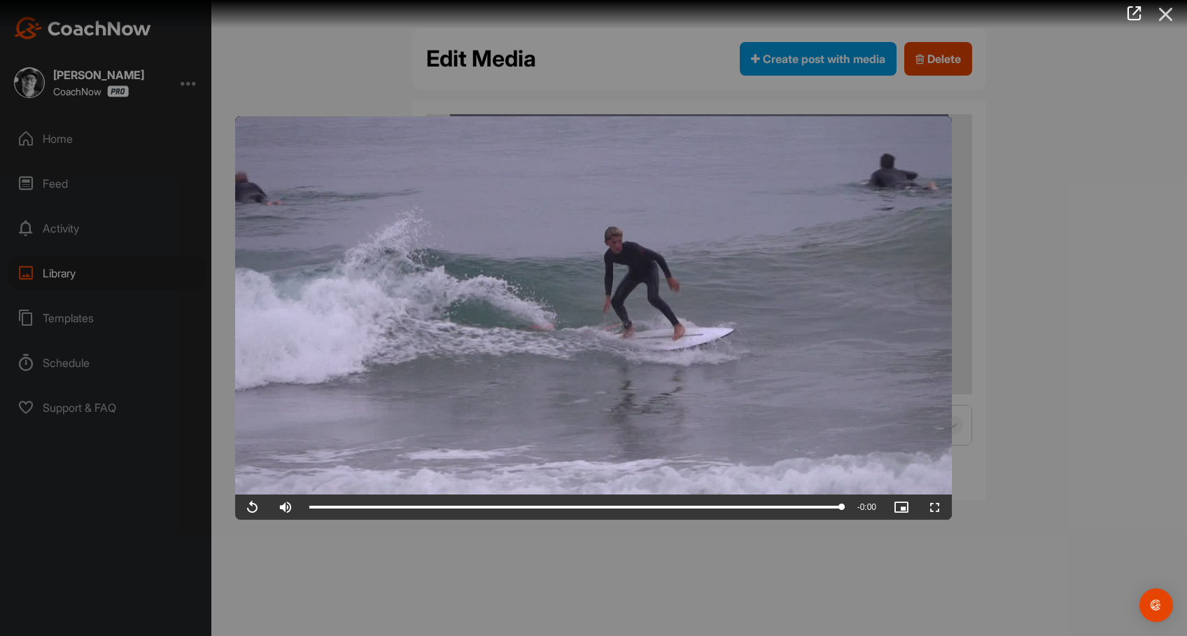
click at [1164, 20] on icon at bounding box center [1166, 14] width 32 height 26
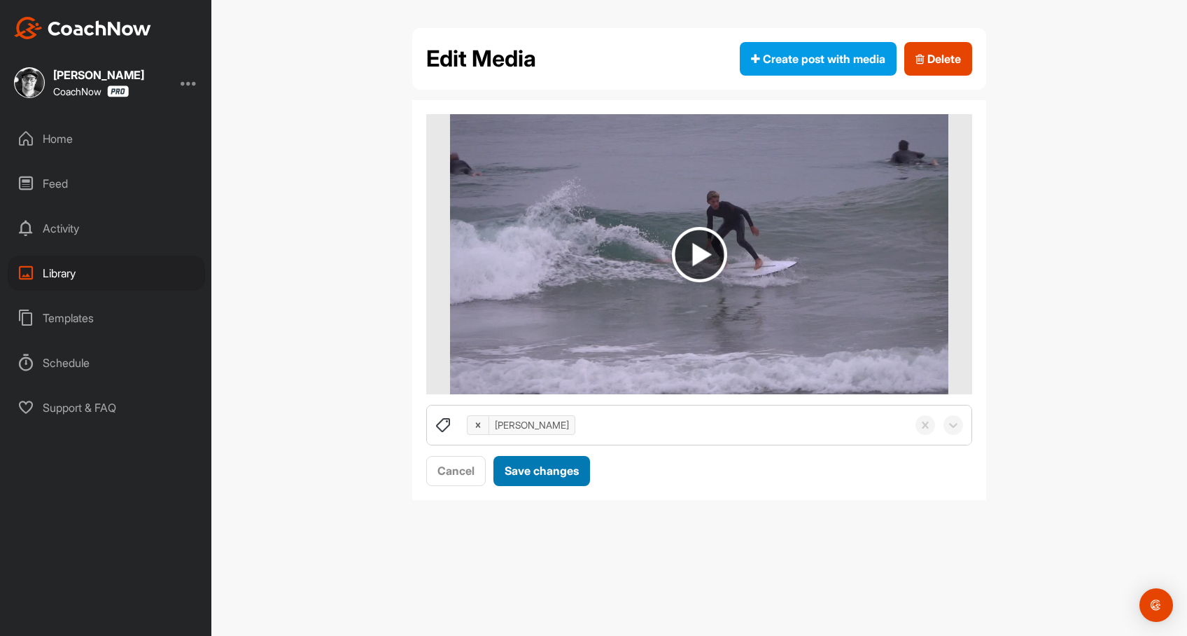
click at [564, 470] on span "Save changes" at bounding box center [542, 470] width 74 height 14
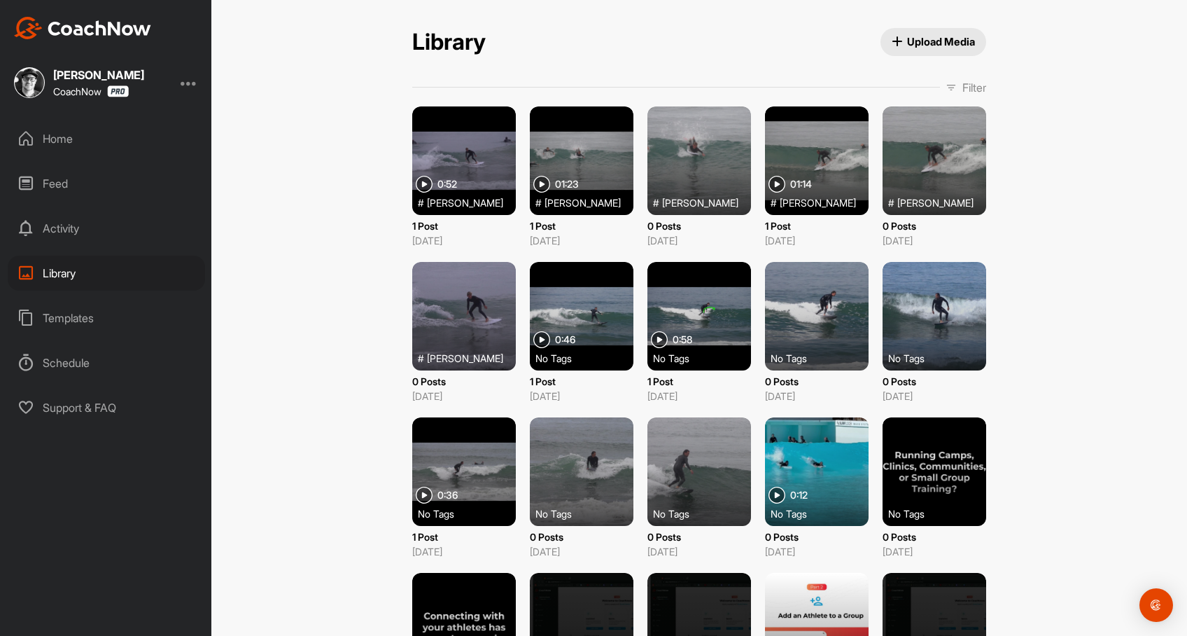
click at [949, 36] on span "Upload Media" at bounding box center [934, 41] width 84 height 15
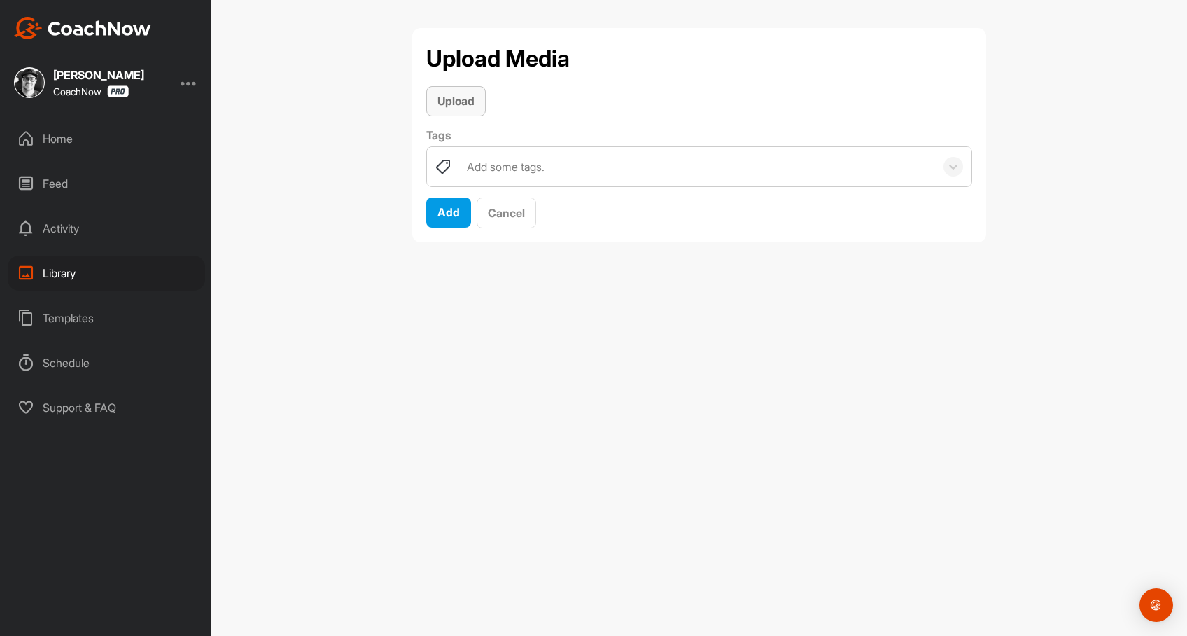
click at [449, 104] on span "Upload" at bounding box center [456, 101] width 37 height 14
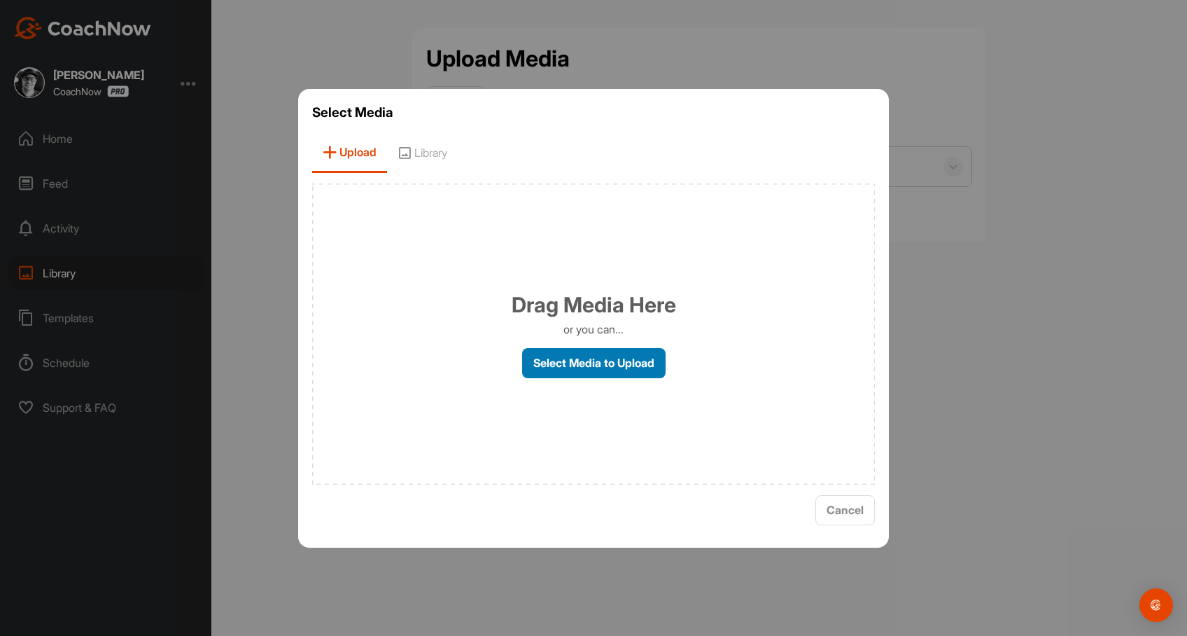
click at [632, 363] on label "Select Media to Upload" at bounding box center [594, 363] width 144 height 30
click at [0, 0] on input "Select Media to Upload" at bounding box center [0, 0] width 0 height 0
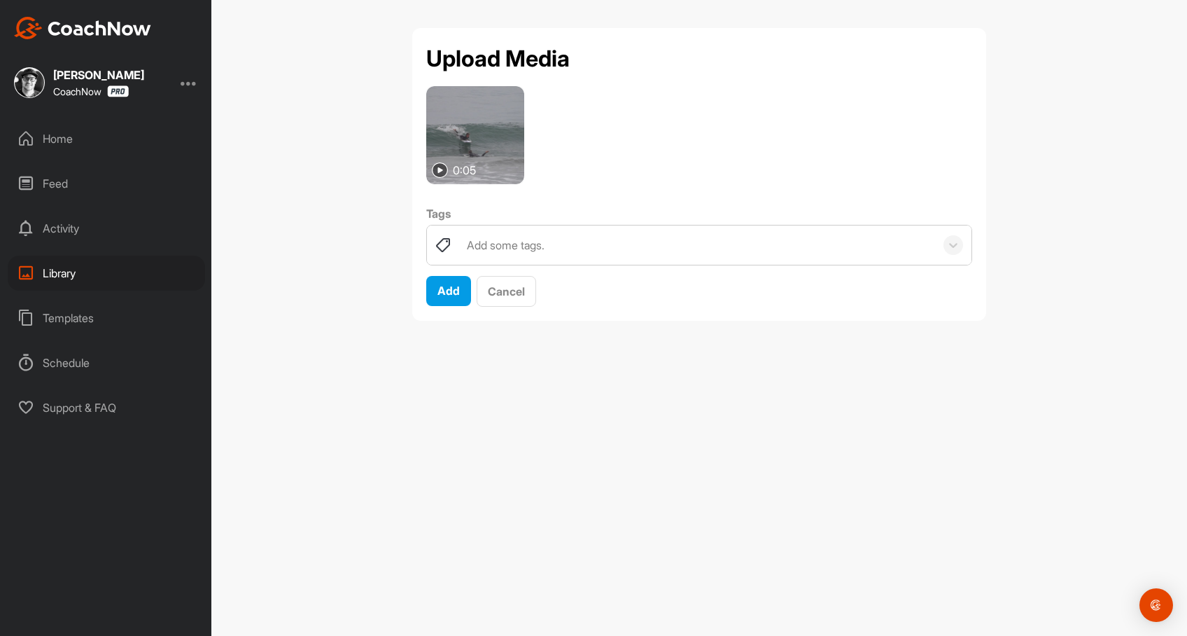
click at [473, 240] on div "Add some tags." at bounding box center [506, 245] width 78 height 17
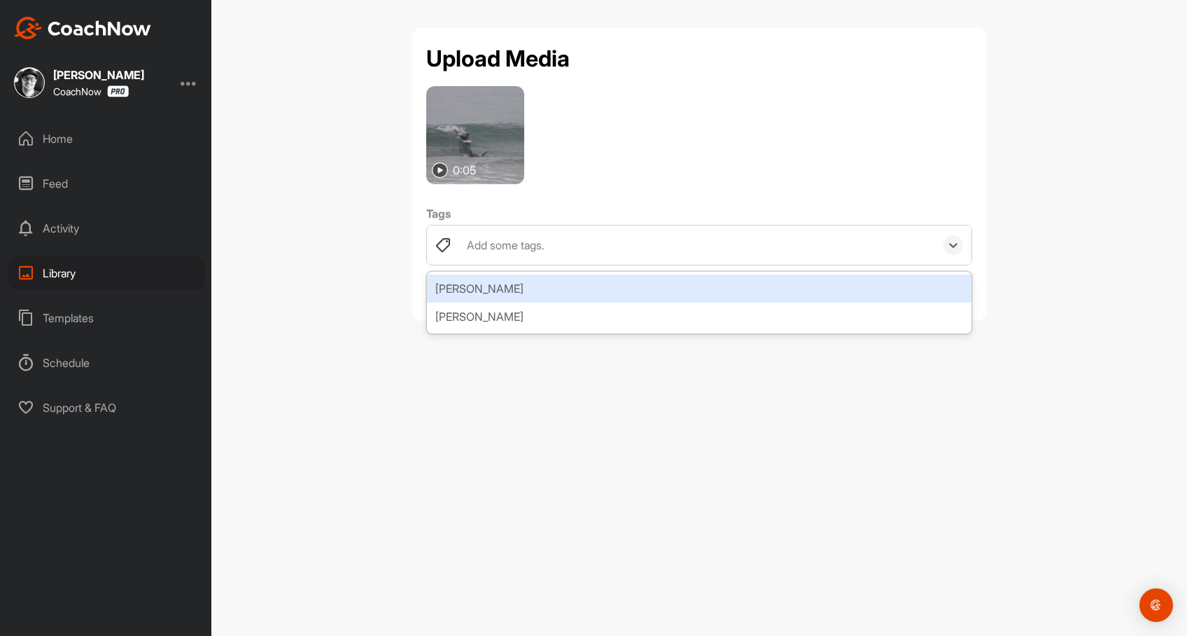
click at [491, 285] on div "[PERSON_NAME]" at bounding box center [699, 288] width 545 height 28
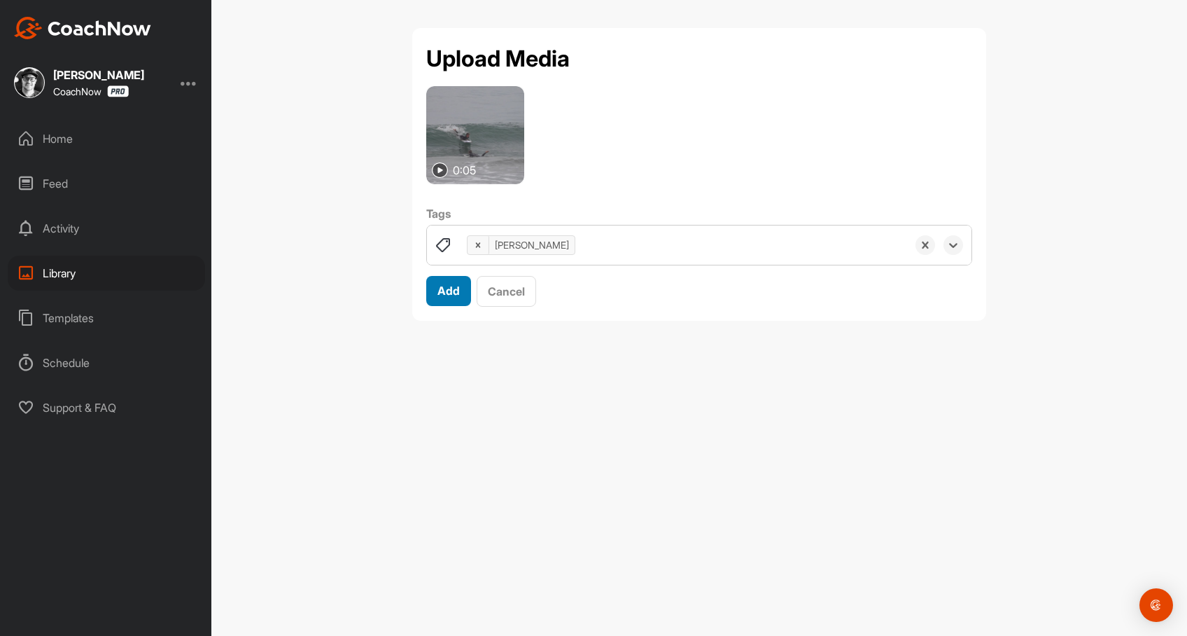
click at [451, 291] on span "Add" at bounding box center [449, 291] width 22 height 14
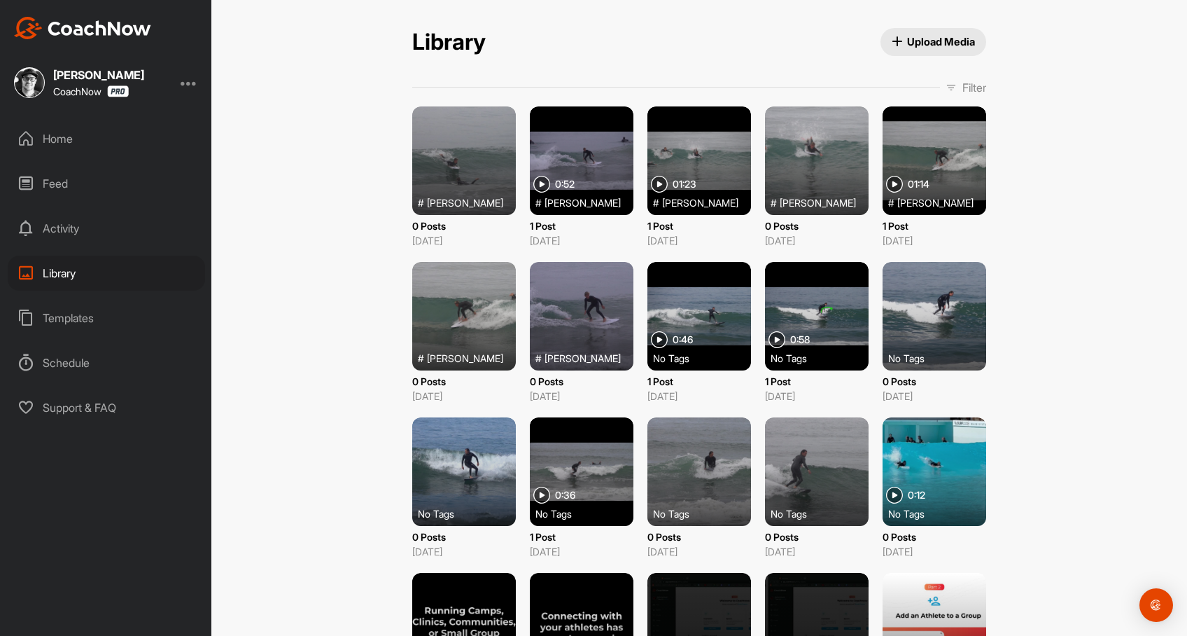
click at [921, 173] on div at bounding box center [935, 160] width 104 height 109
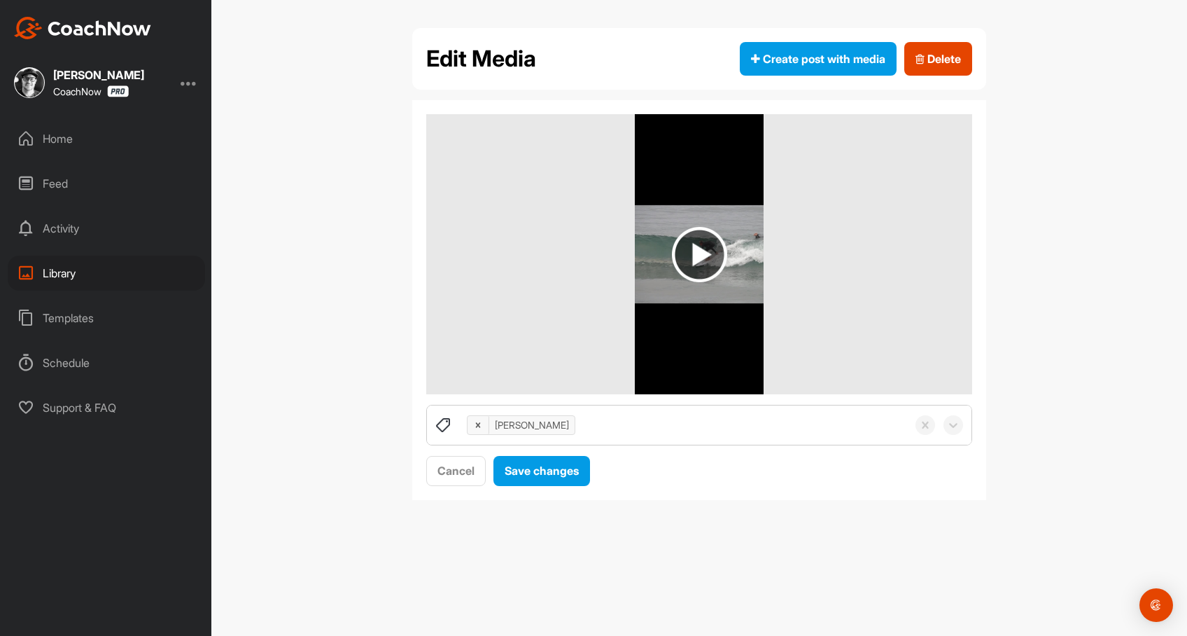
click at [697, 258] on img at bounding box center [699, 254] width 55 height 55
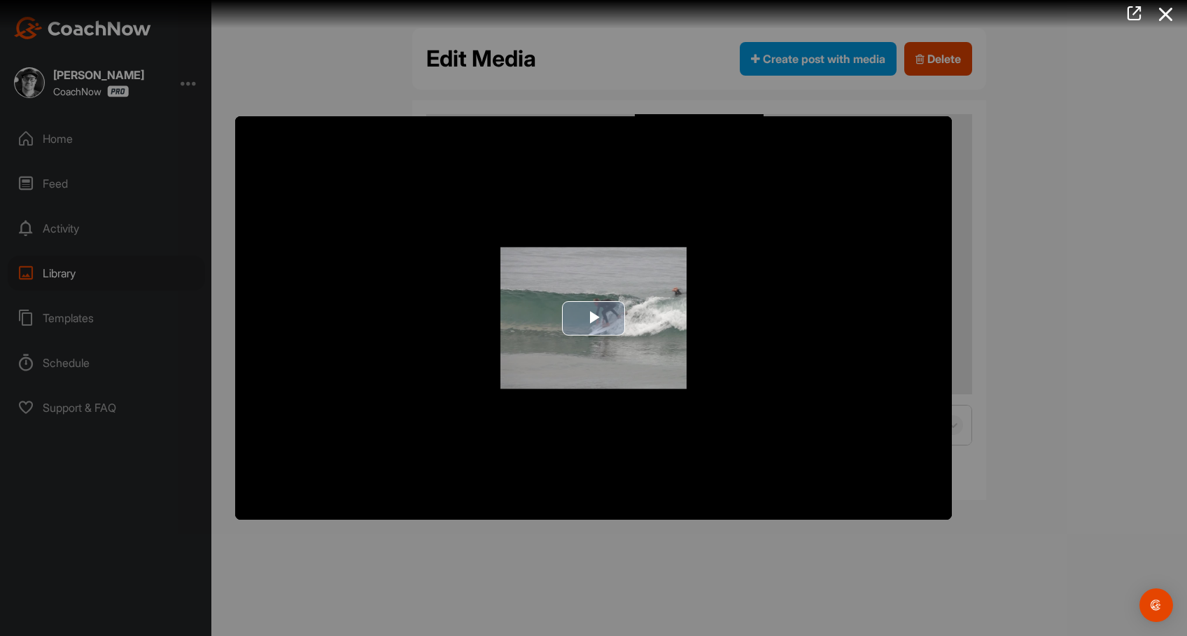
click at [594, 318] on span "Video Player" at bounding box center [594, 318] width 0 height 0
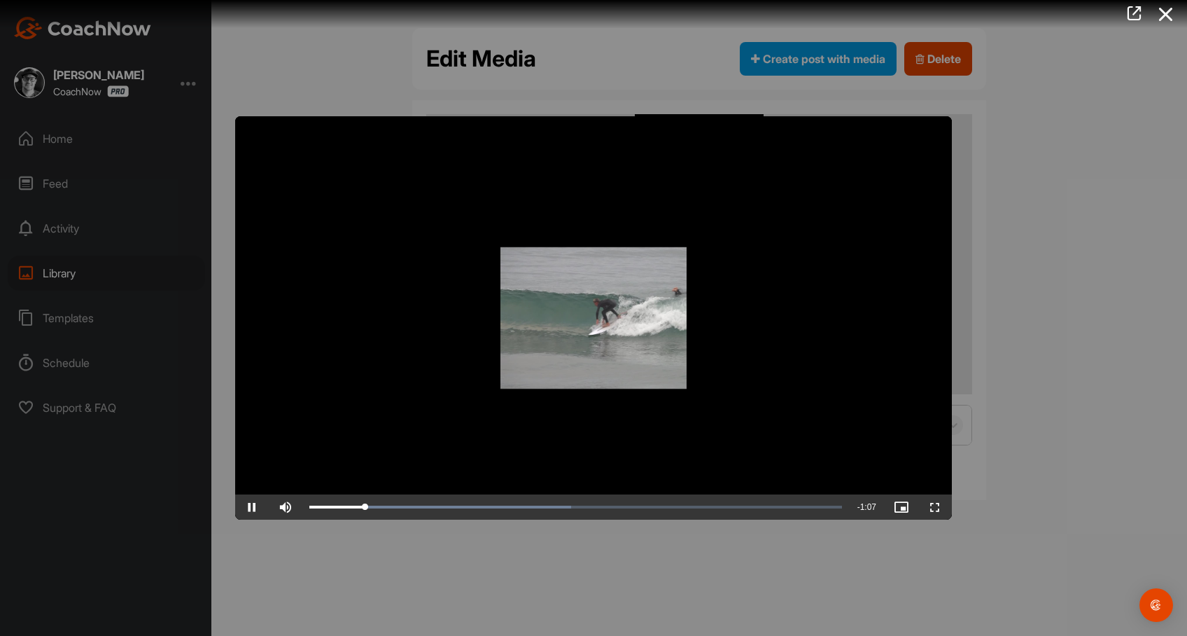
click at [252, 507] on span "Video Player" at bounding box center [252, 507] width 34 height 0
click at [253, 507] on span "Video Player" at bounding box center [252, 507] width 34 height 0
drag, startPoint x: 379, startPoint y: 511, endPoint x: 441, endPoint y: 511, distance: 61.6
click at [440, 509] on div "0:18" at bounding box center [374, 507] width 131 height 4
drag, startPoint x: 477, startPoint y: 512, endPoint x: 526, endPoint y: 513, distance: 48.3
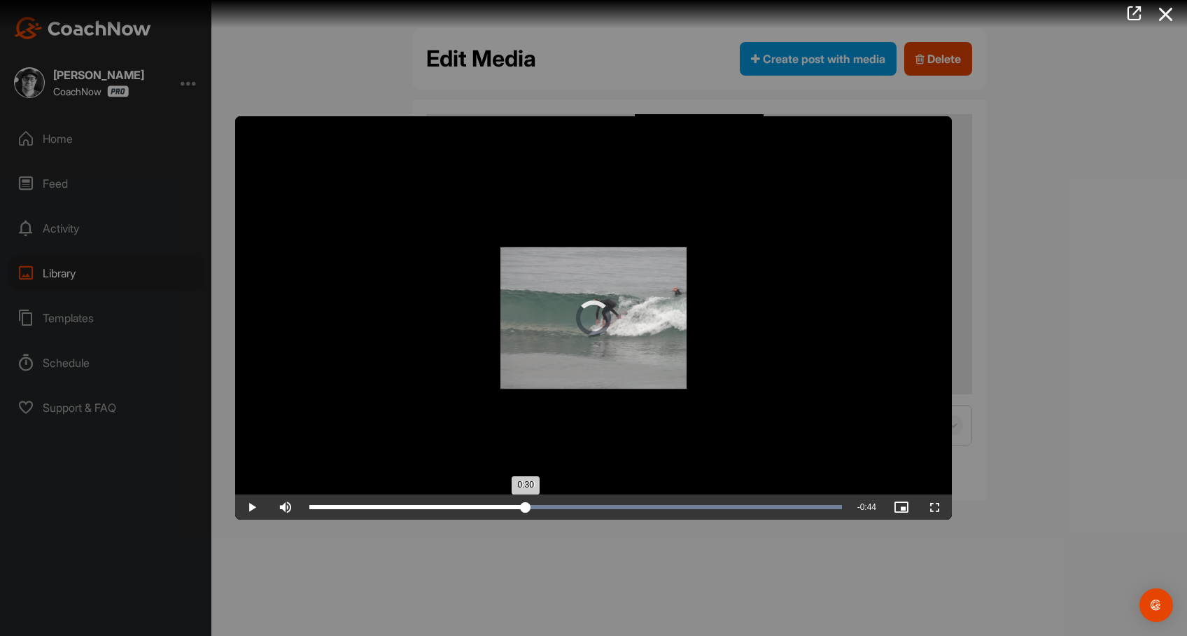
click at [526, 509] on div "0:30" at bounding box center [417, 507] width 216 height 4
click at [249, 507] on span "Video Player" at bounding box center [252, 507] width 34 height 0
click at [1166, 17] on icon at bounding box center [1166, 14] width 32 height 26
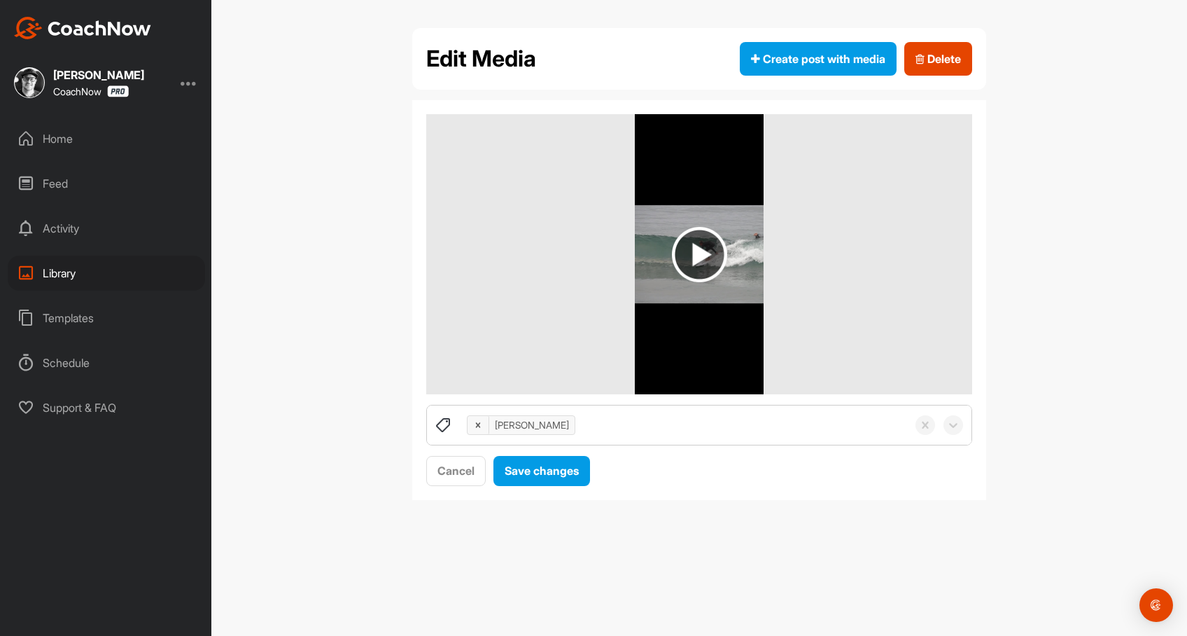
click at [69, 277] on div "Library" at bounding box center [106, 273] width 197 height 35
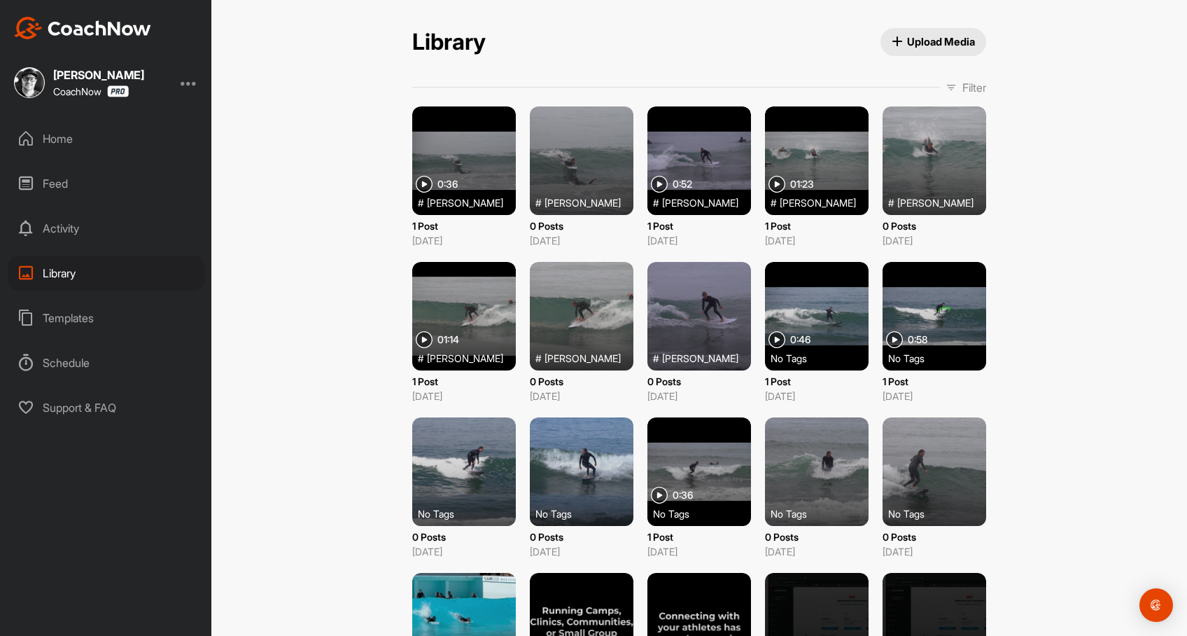
click at [443, 176] on div "0:36" at bounding box center [437, 184] width 42 height 17
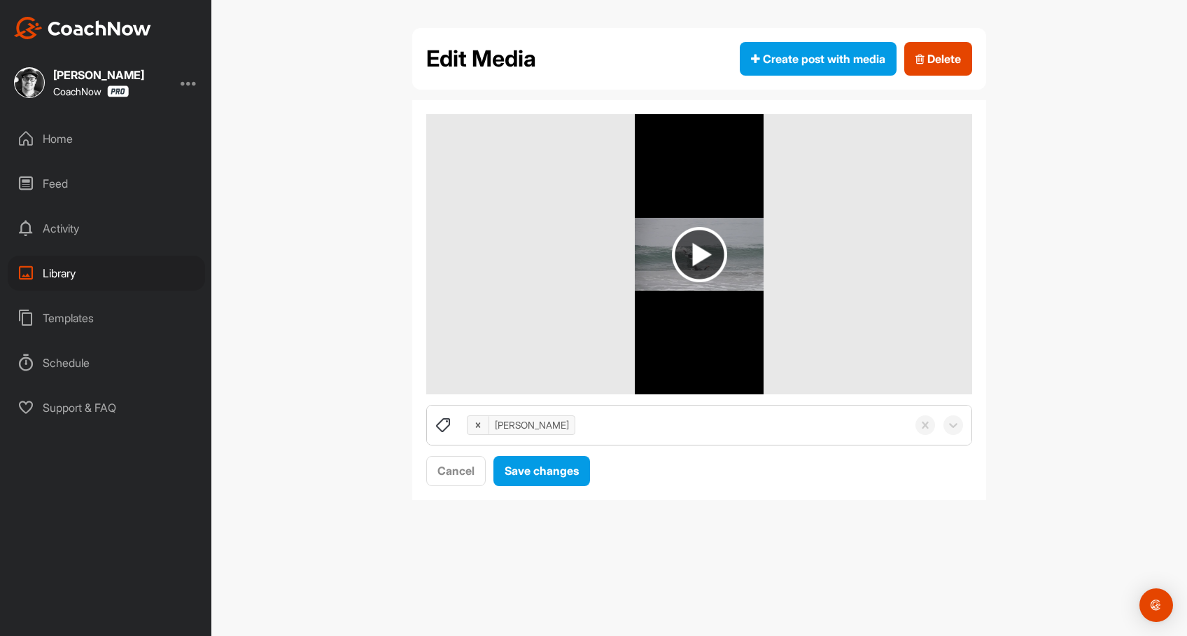
click at [691, 258] on img at bounding box center [699, 254] width 55 height 55
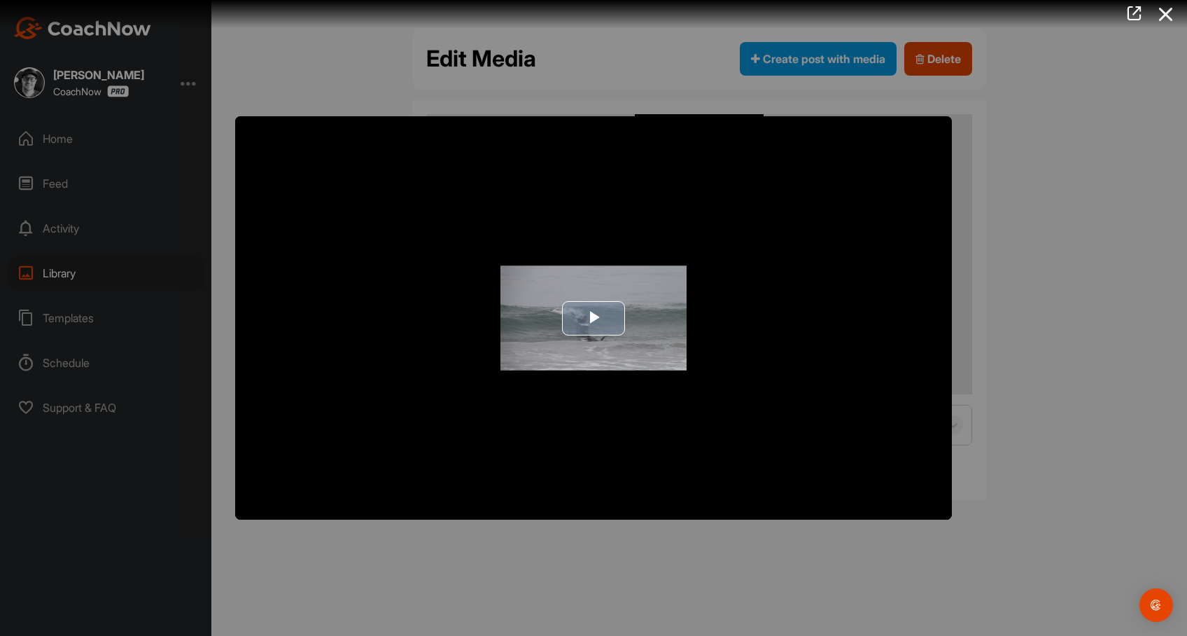
click at [594, 318] on span "Video Player" at bounding box center [594, 318] width 0 height 0
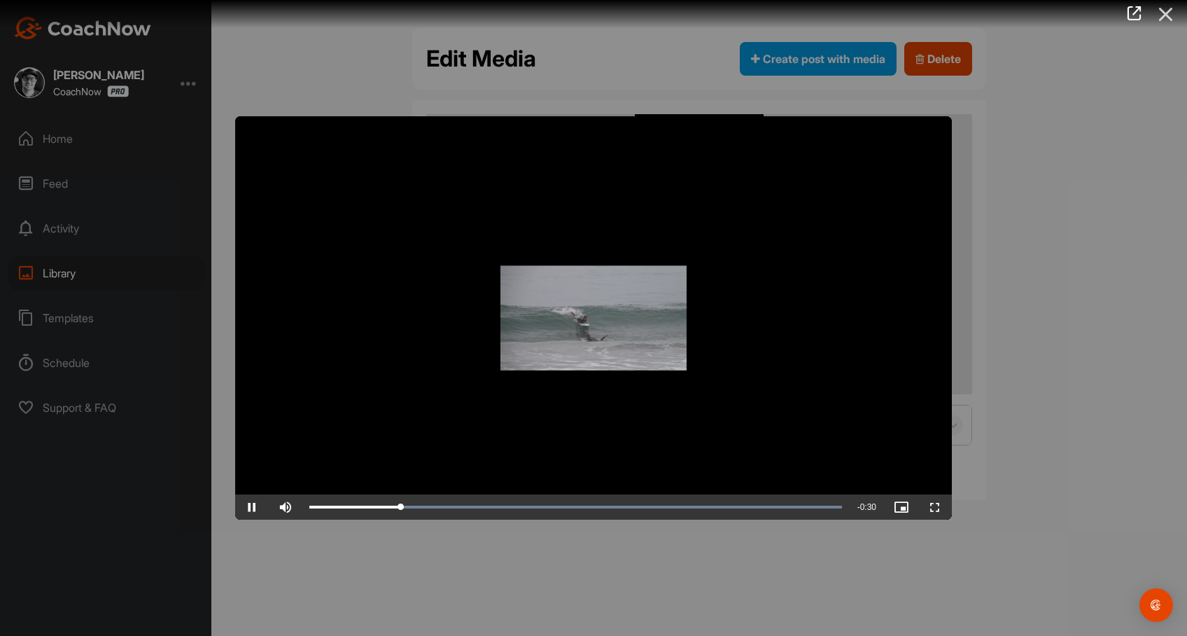
click at [1172, 20] on icon at bounding box center [1166, 14] width 32 height 26
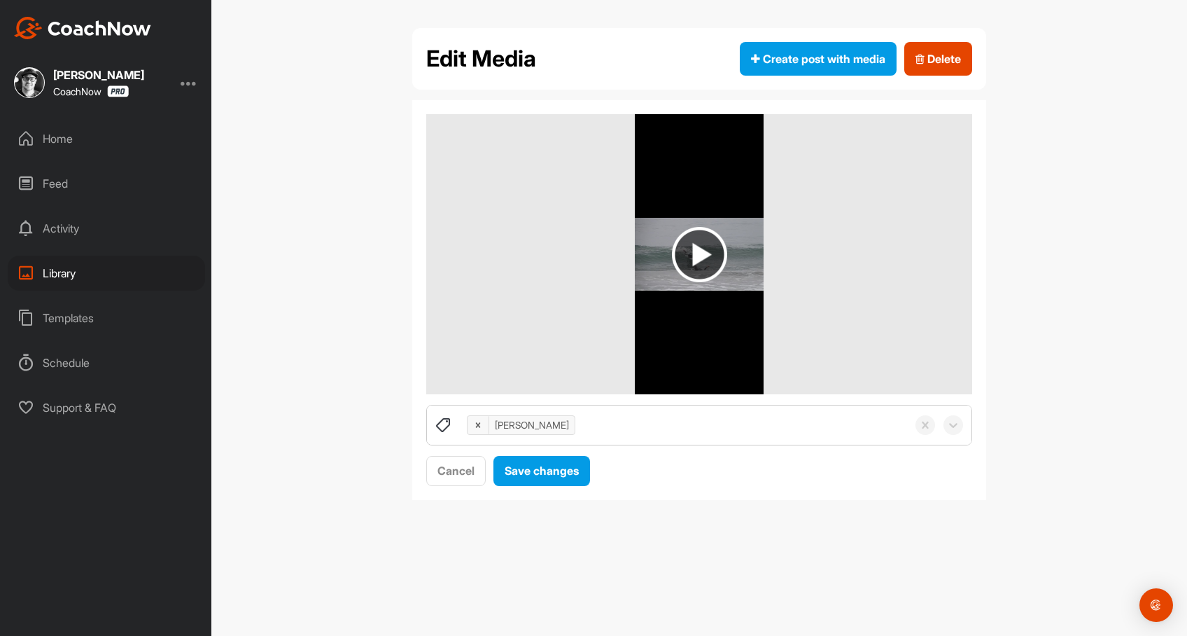
click at [692, 251] on img at bounding box center [699, 254] width 55 height 55
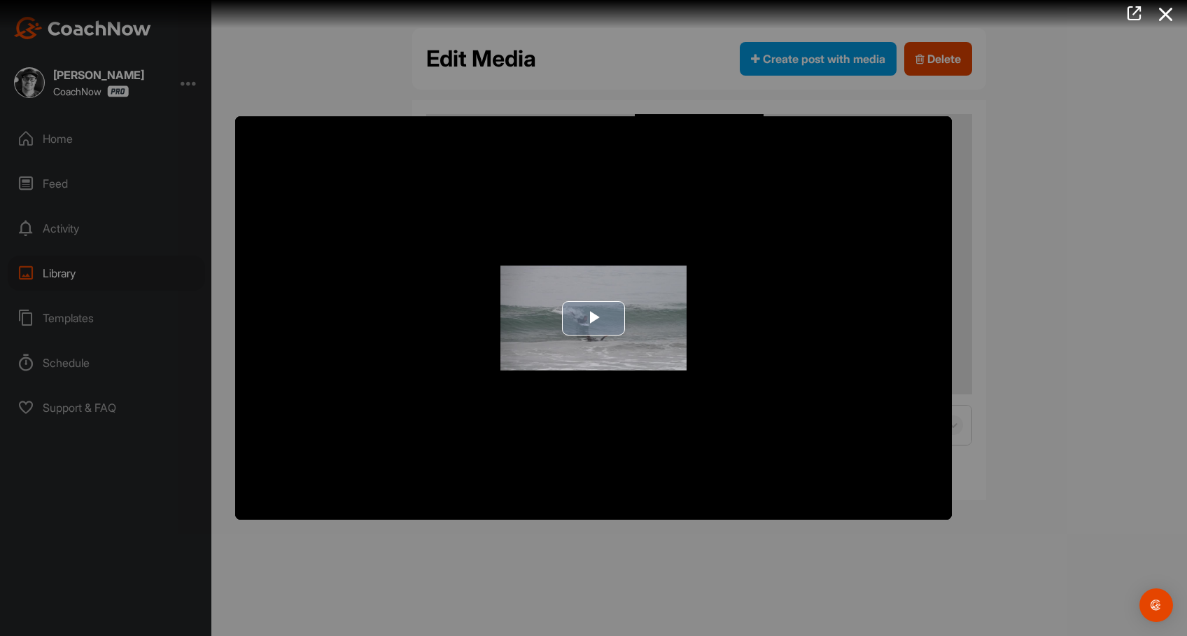
click at [594, 318] on span "Video Player" at bounding box center [594, 318] width 0 height 0
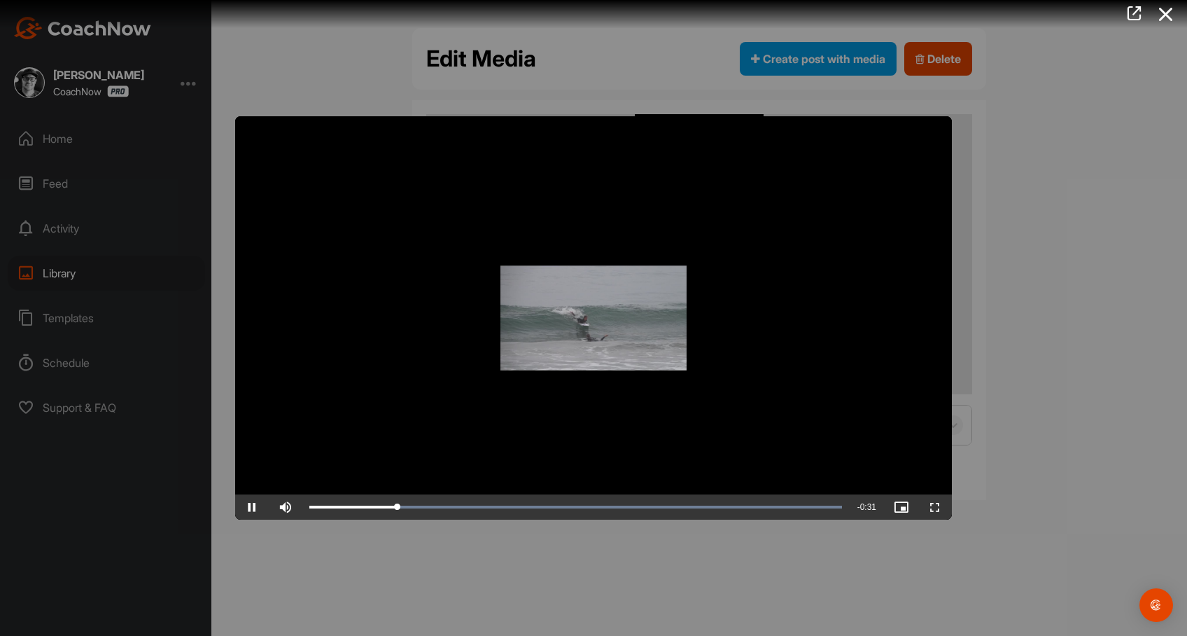
click at [936, 507] on span "Video Player" at bounding box center [936, 507] width 34 height 0
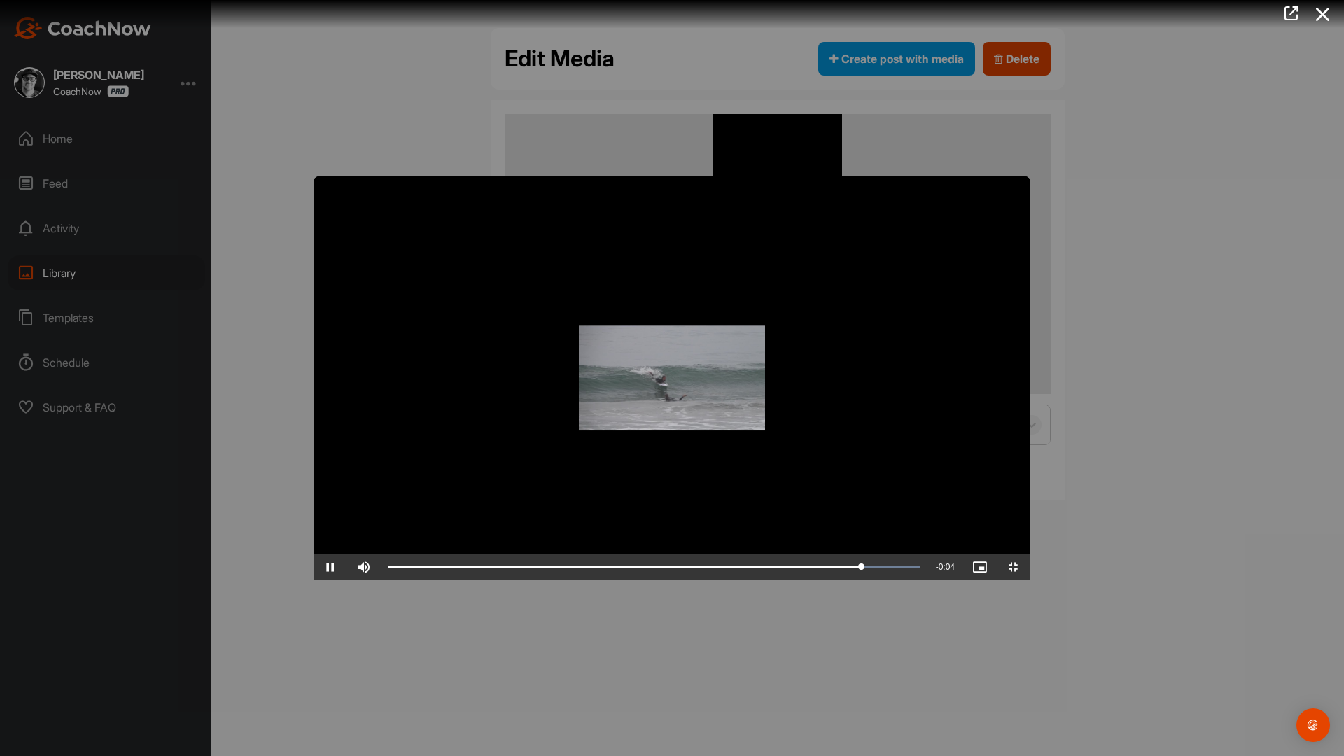
click at [314, 176] on video "Video Player" at bounding box center [672, 377] width 717 height 403
